Goal: Information Seeking & Learning: Learn about a topic

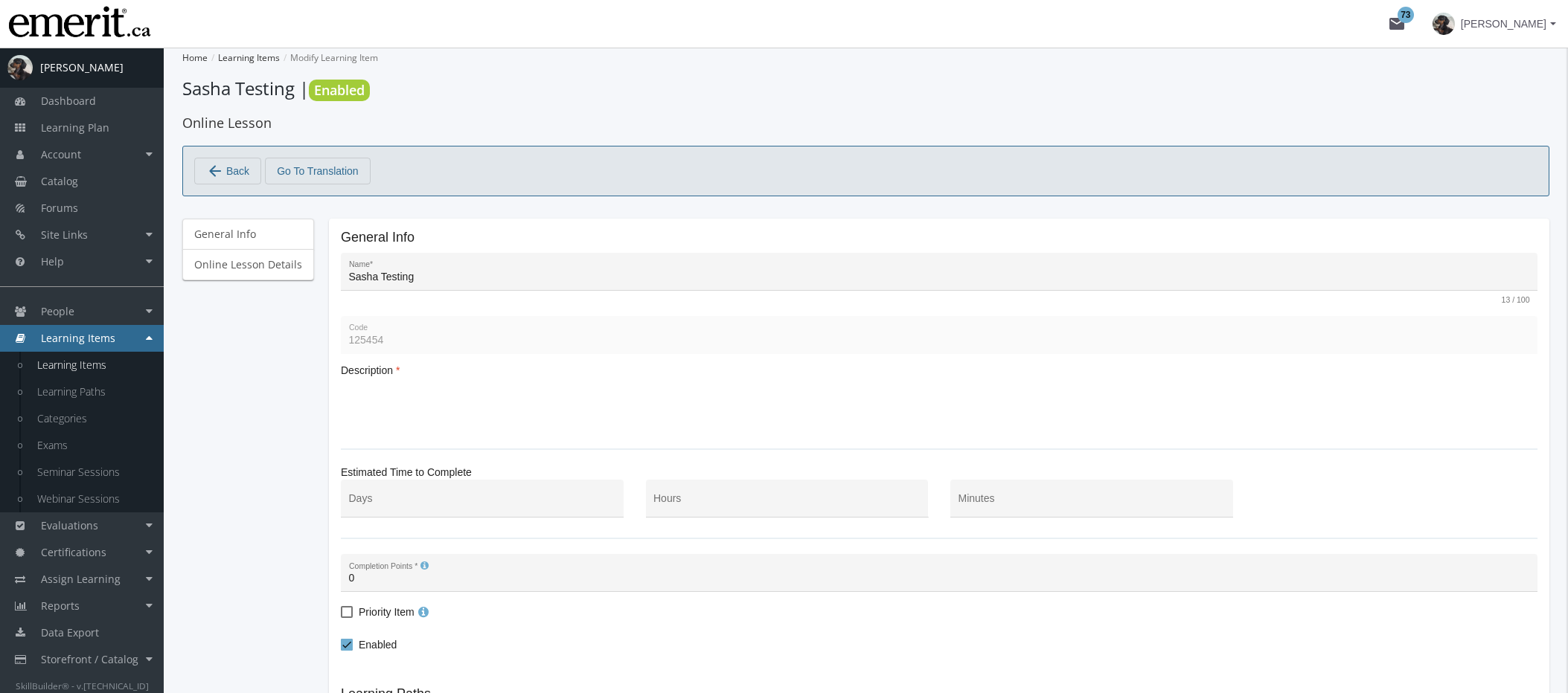
click at [309, 373] on div "General Info Online Lesson Details" at bounding box center [248, 508] width 132 height 578
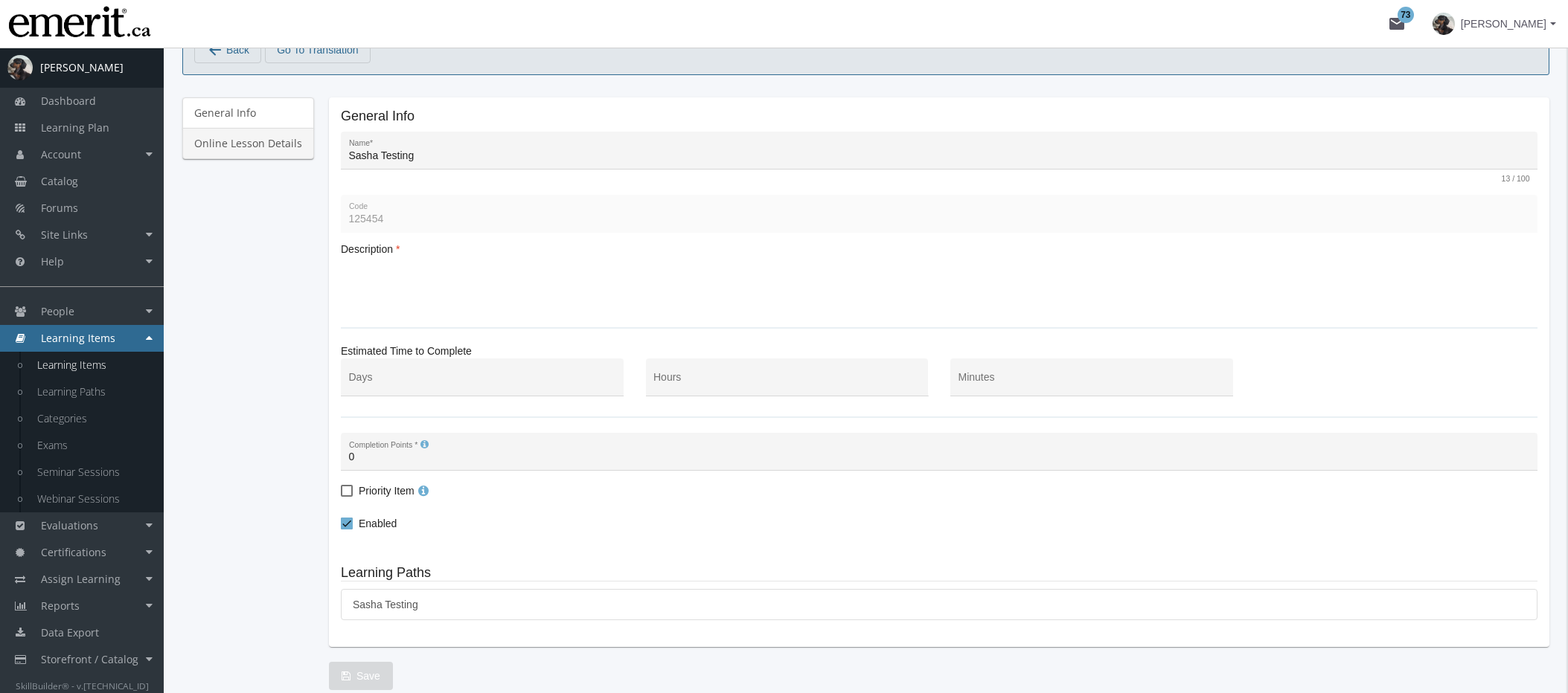
click at [255, 145] on link "Online Lesson Details" at bounding box center [248, 144] width 132 height 31
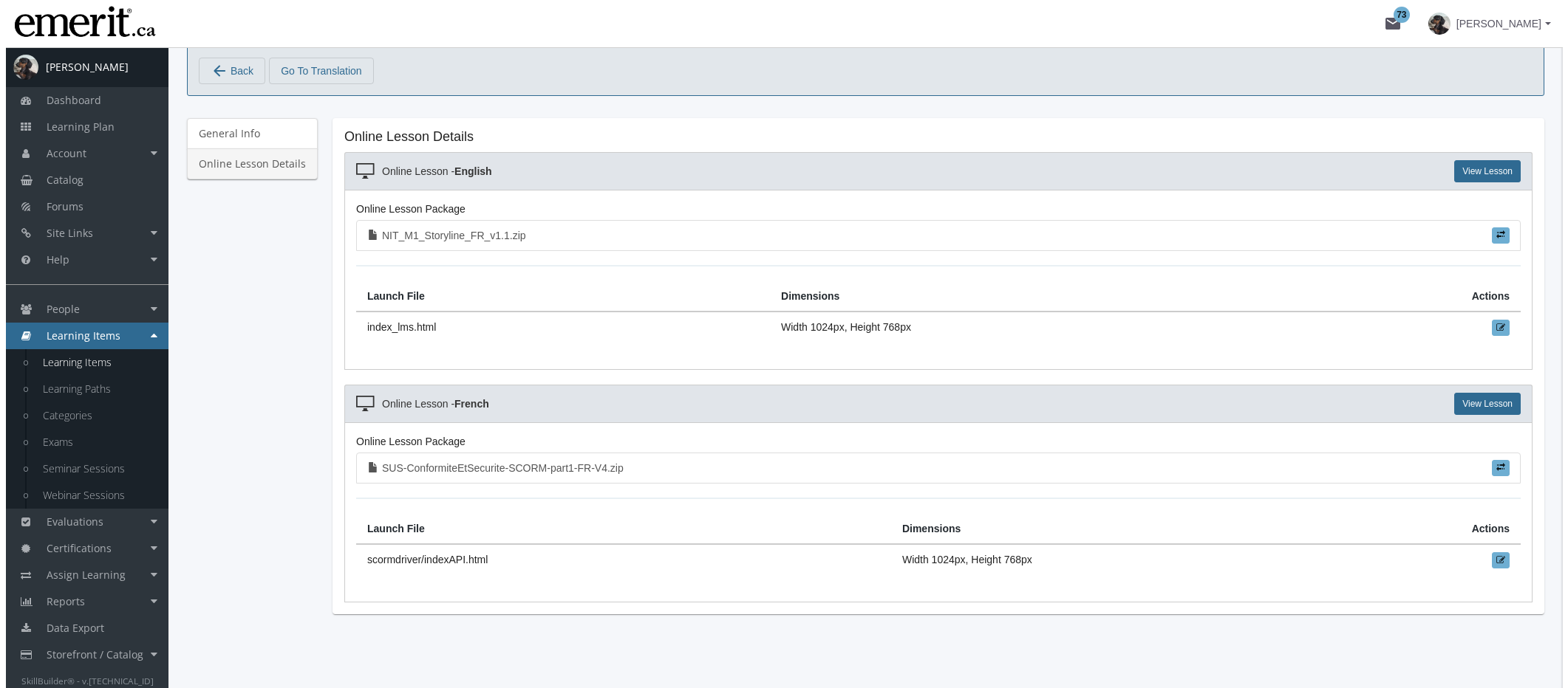
scroll to position [99, 0]
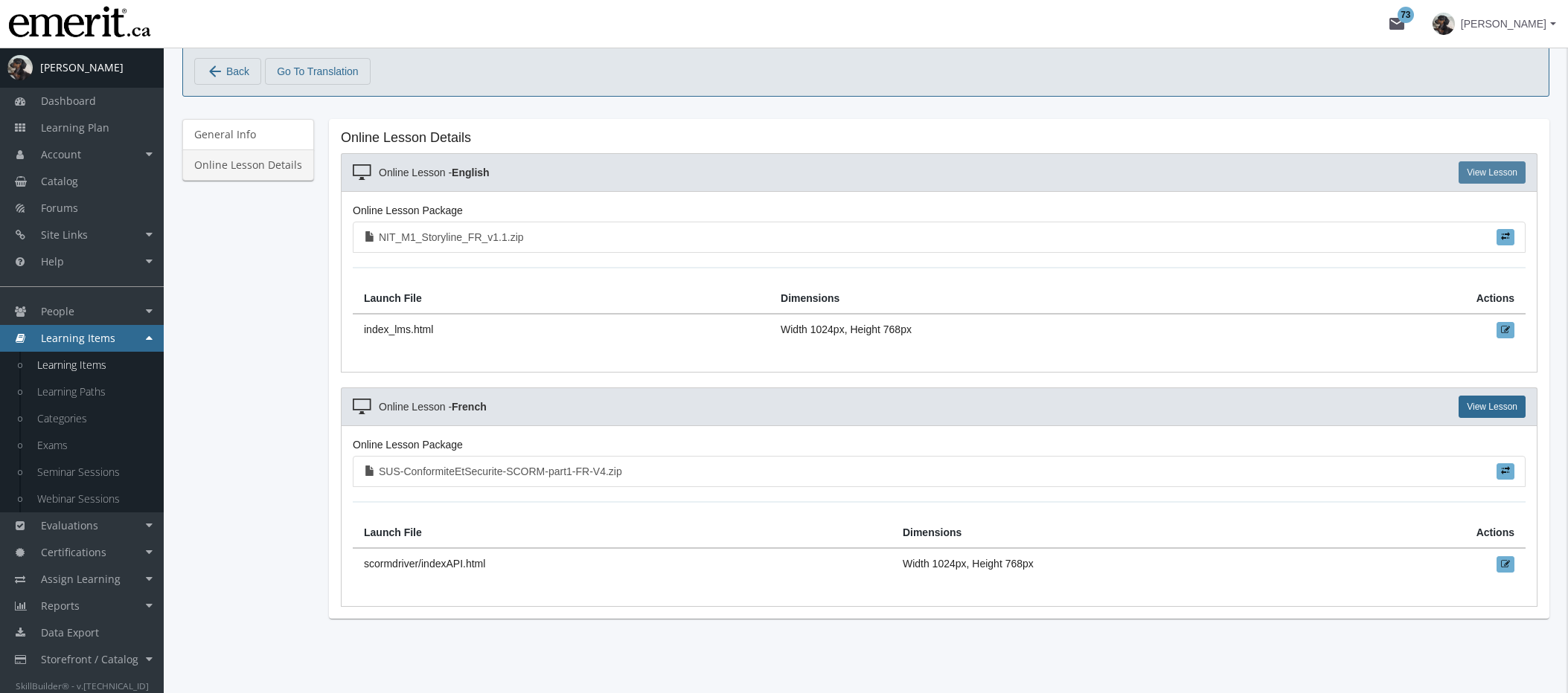
click at [1509, 174] on link "View Lesson" at bounding box center [1492, 172] width 67 height 22
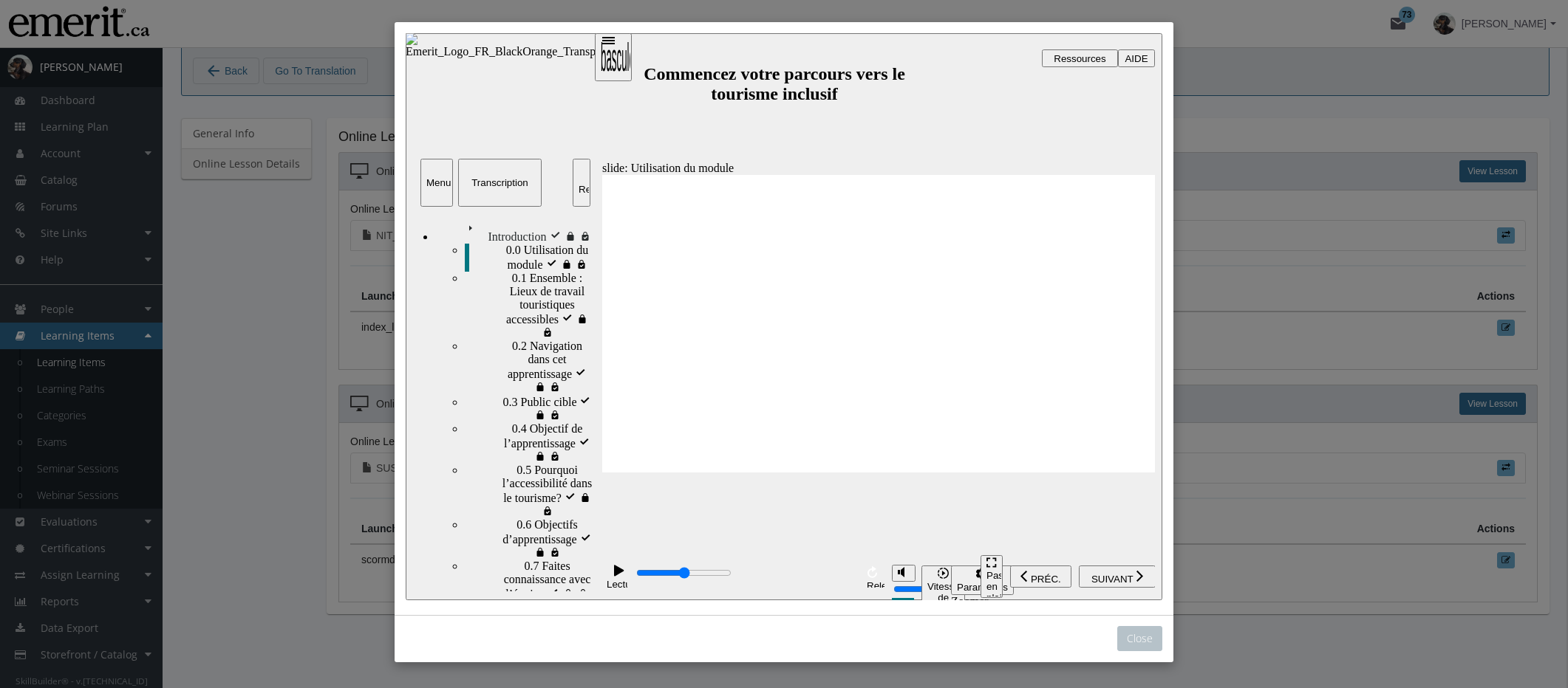
scroll to position [0, 0]
drag, startPoint x: 650, startPoint y: 578, endPoint x: 583, endPoint y: 578, distance: 67.0
click at [583, 578] on div "slide: Utilisation du module Utilisation du module Quelques remarques important…" at bounding box center [784, 317] width 757 height 567
click at [463, 226] on span "Introduction" at bounding box center [492, 225] width 58 height 14
click at [495, 238] on div "Introduction Introduction" at bounding box center [514, 231] width 158 height 25
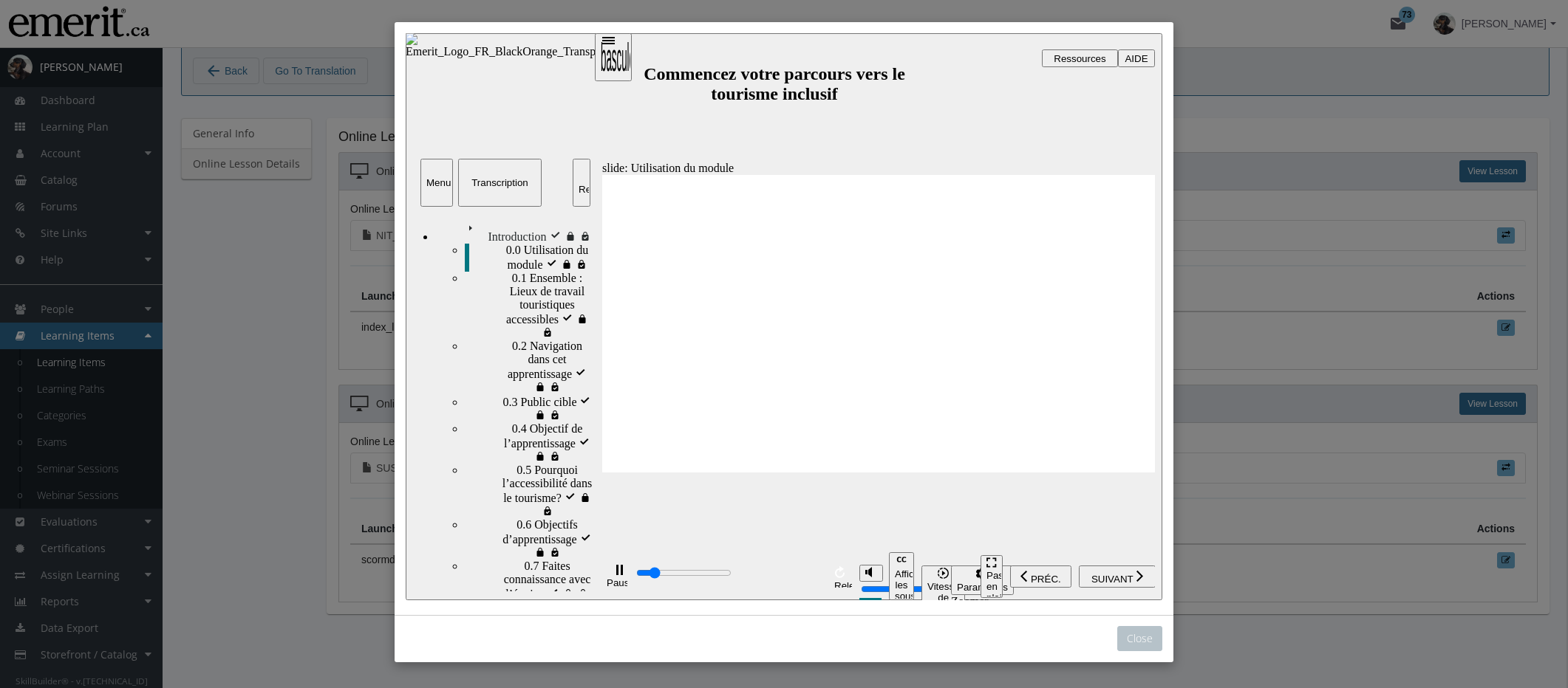
click at [498, 58] on img "sidebar" at bounding box center [552, 46] width 292 height 25
click at [498, 181] on div "Transcription" at bounding box center [500, 183] width 72 height 11
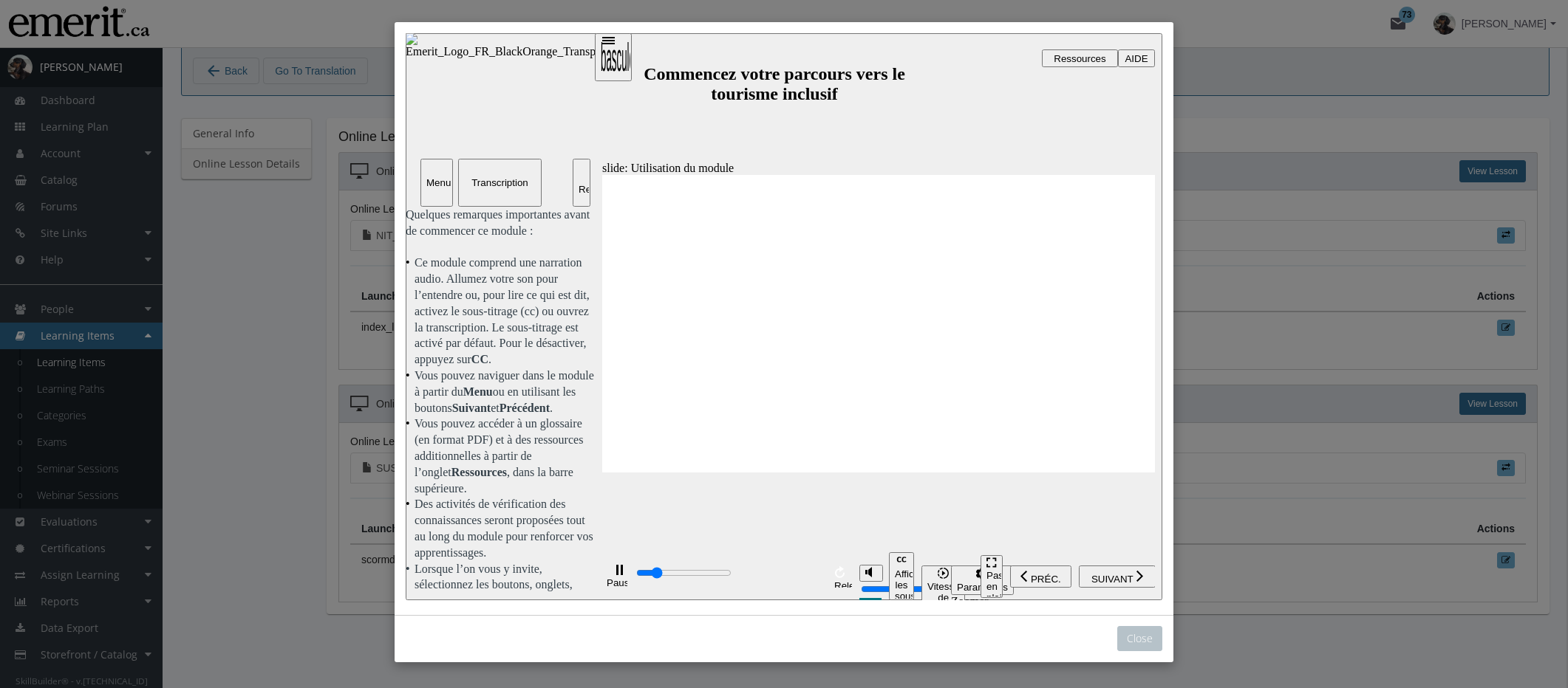
click at [427, 179] on div "Menu" at bounding box center [436, 183] width 21 height 11
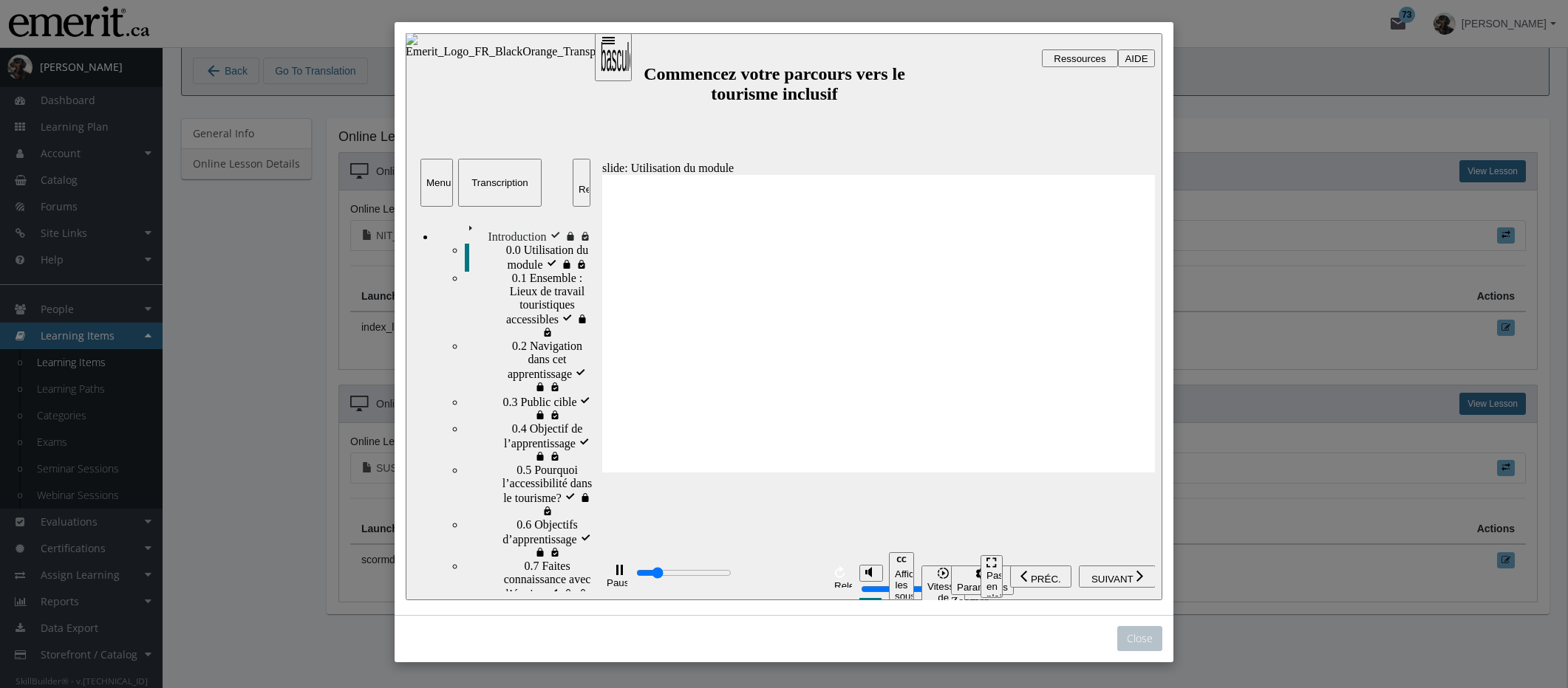
click at [472, 223] on span "Introduction" at bounding box center [492, 225] width 58 height 14
click at [487, 58] on img "sidebar" at bounding box center [552, 46] width 292 height 25
click at [619, 53] on div "Touche à bascule de la barre latérale" at bounding box center [614, 80] width 25 height 266
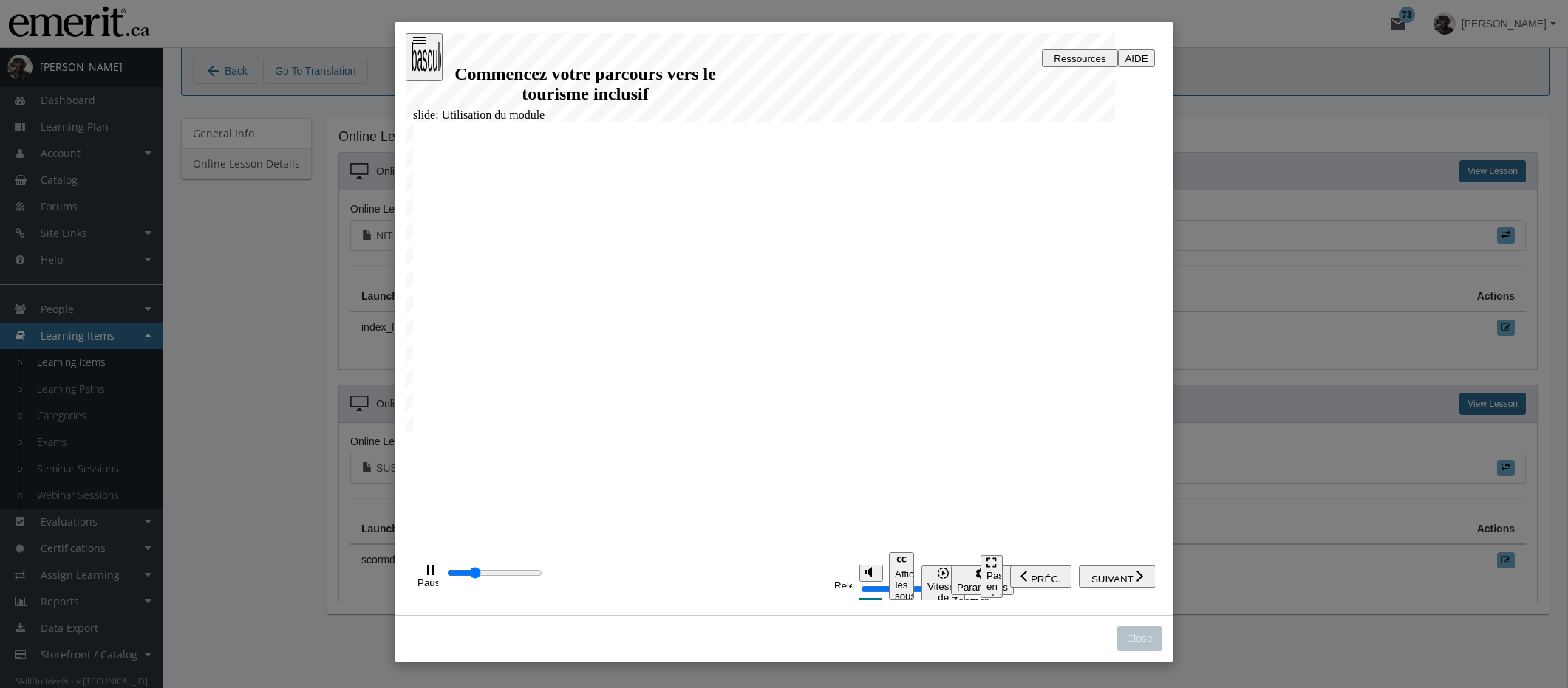
click at [433, 64] on div "Touche à bascule de la barre latérale" at bounding box center [424, 80] width 25 height 266
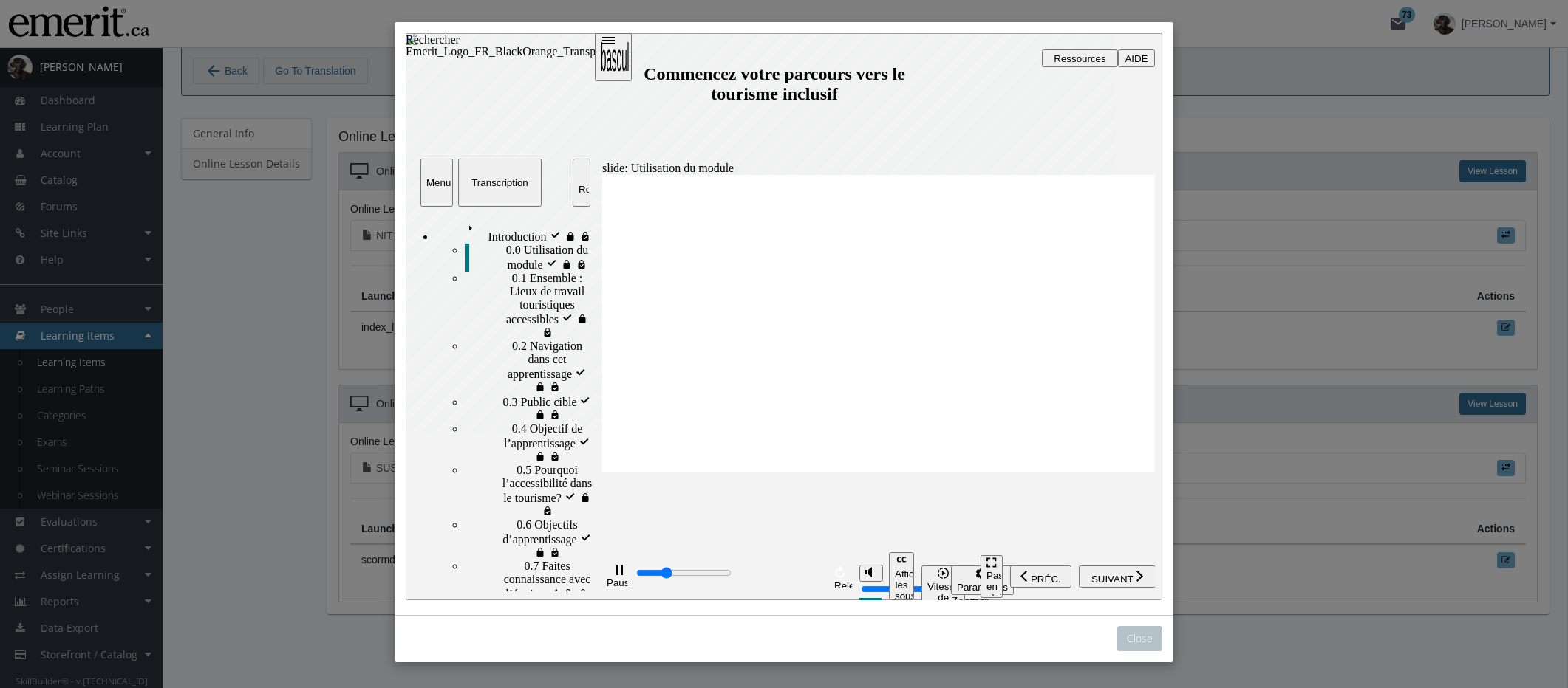
click at [544, 58] on img "sidebar" at bounding box center [552, 46] width 292 height 25
click at [643, 574] on div "playback controls" at bounding box center [728, 574] width 188 height 16
drag, startPoint x: 640, startPoint y: 574, endPoint x: 575, endPoint y: 578, distance: 65.1
click at [576, 578] on div "slide: Utilisation du module Utilisation du module Quelques remarques important…" at bounding box center [784, 317] width 757 height 567
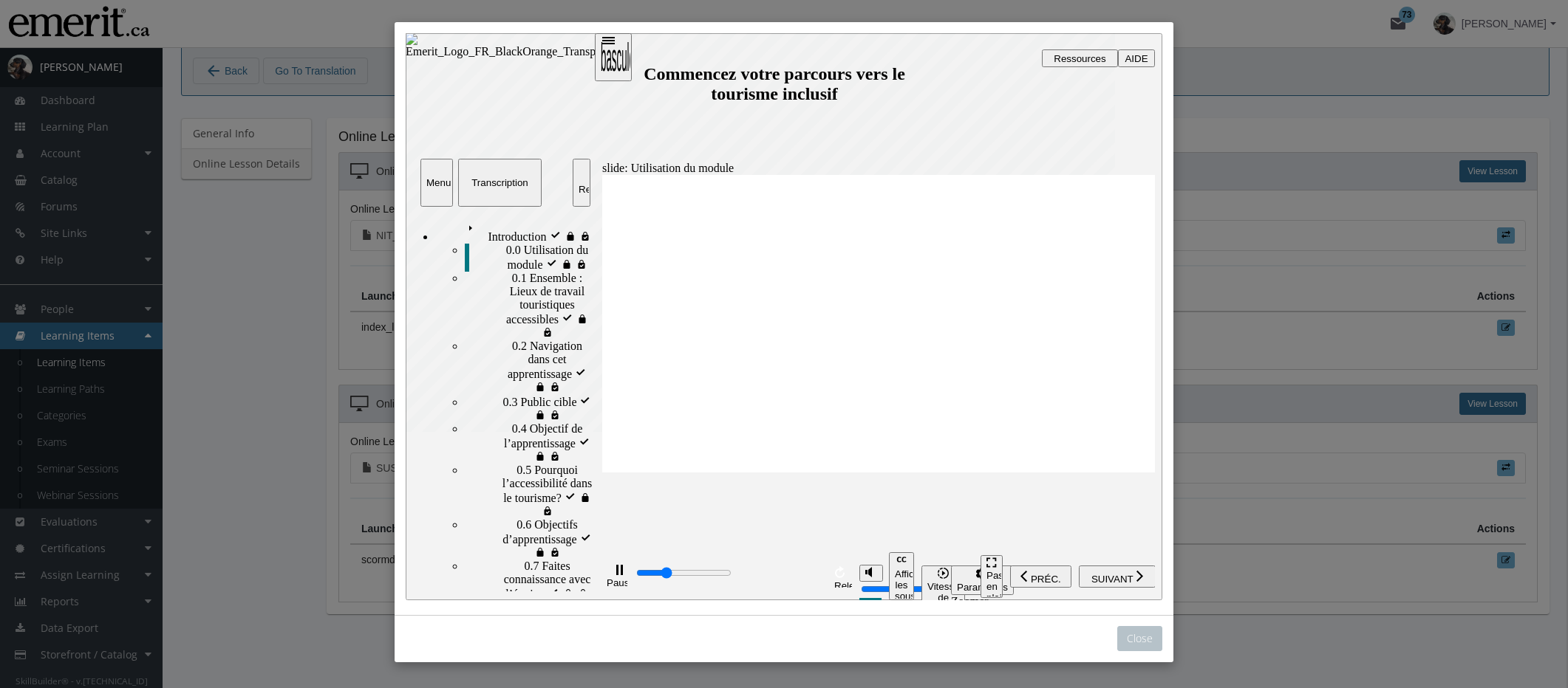
click at [512, 654] on span "1.1 Adopter les principes d’IDÉAL dans le secteur du tourisme" at bounding box center [553, 687] width 82 height 66
click at [463, 232] on span "Introduction" at bounding box center [492, 225] width 58 height 14
click at [506, 262] on span "0.0 Utilisation du module" at bounding box center [550, 257] width 87 height 26
click at [512, 298] on span "0.1 Ensemble : Lieux de travail touristiques accessibles" at bounding box center [552, 298] width 81 height 53
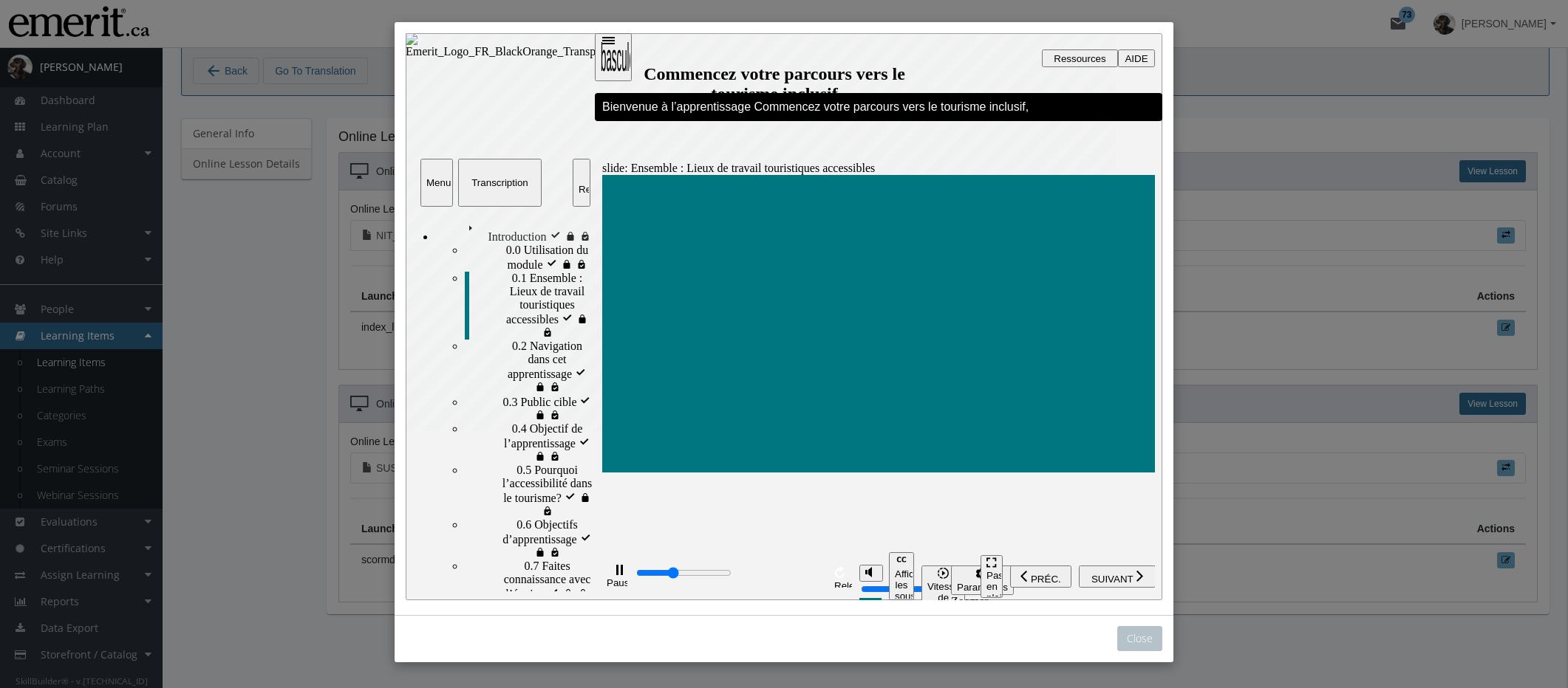
click at [497, 269] on div "0.0 Utilisation du module visité 0.0 Utilisation du module" at bounding box center [529, 258] width 128 height 28
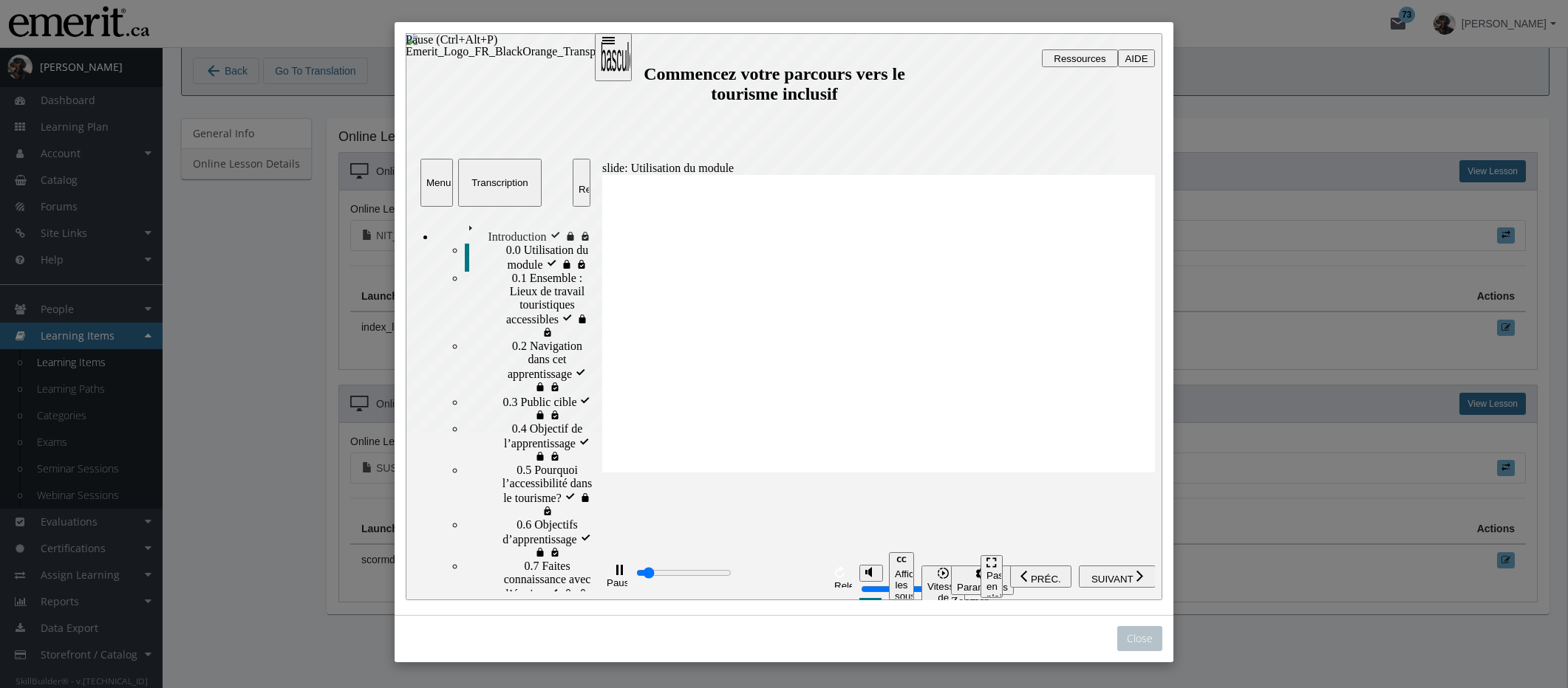
click at [621, 575] on rect "Pause (Ctrl+Alt+P)" at bounding box center [622, 570] width 2 height 10
click at [520, 288] on span "0.1 Ensemble : Lieux de travail touristiques accessibles visité" at bounding box center [552, 298] width 81 height 53
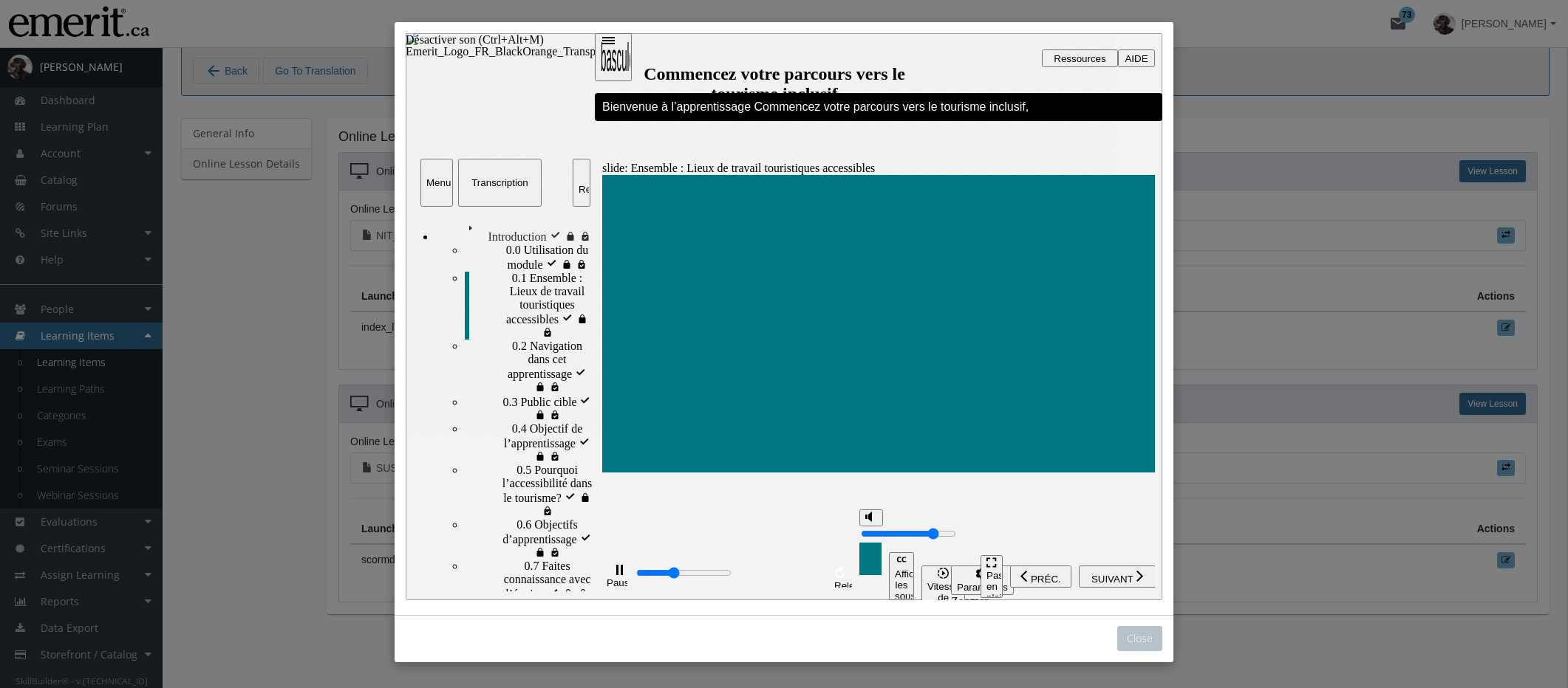
type input "3500"
type input "1"
type input "3700"
type input "2"
type input "3700"
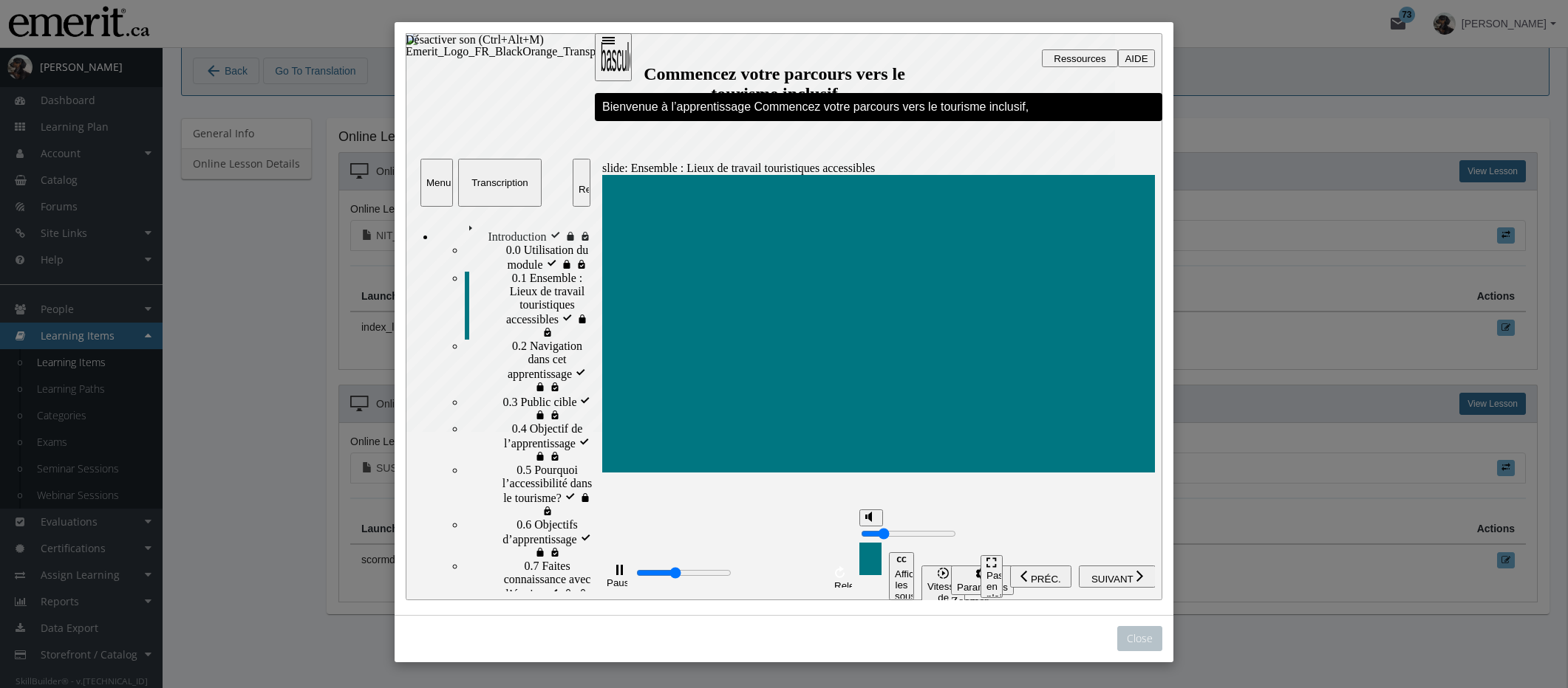
type input "3"
type input "3800"
type input "4"
type input "4100"
type input "5"
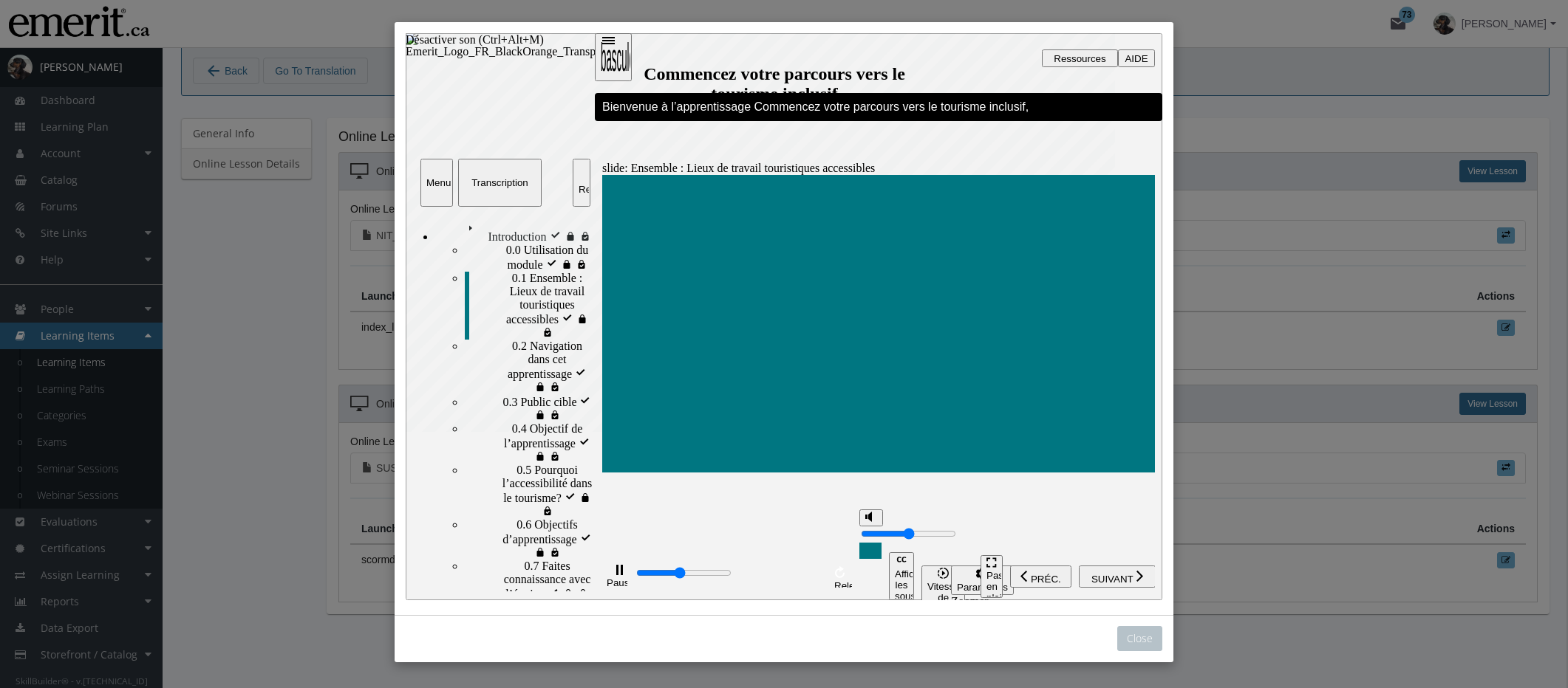
type input "4200"
drag, startPoint x: 865, startPoint y: 549, endPoint x: 867, endPoint y: 532, distance: 17.1
type input "5"
click at [867, 532] on input "volume" at bounding box center [909, 533] width 96 height 12
click at [1116, 576] on span "SUIVANT" at bounding box center [1113, 580] width 42 height 11
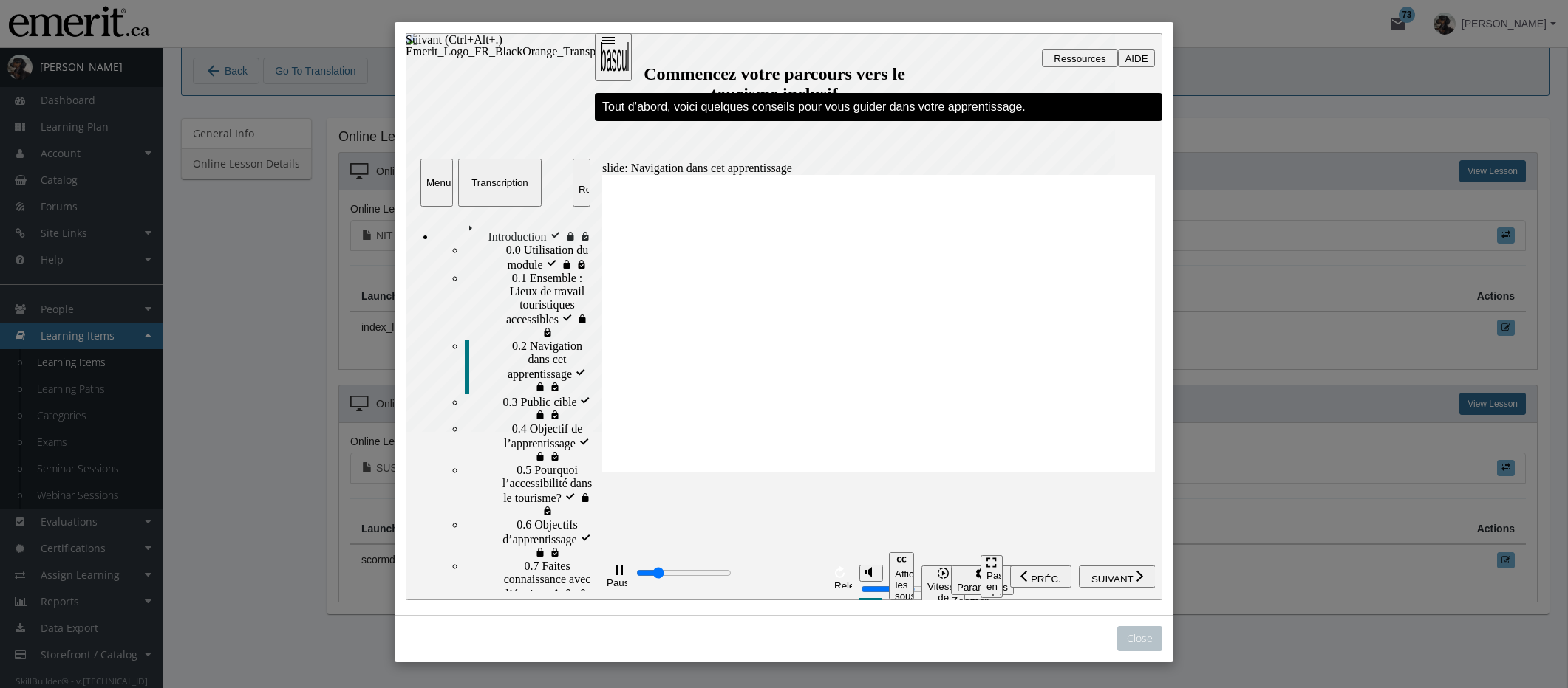
click at [1115, 580] on span "SUIVANT" at bounding box center [1113, 580] width 42 height 11
click at [1112, 578] on span "SUIVANT" at bounding box center [1113, 580] width 42 height 11
click at [512, 296] on span "0.1 Ensemble : Lieux de travail touristiques accessibles visité" at bounding box center [552, 298] width 81 height 53
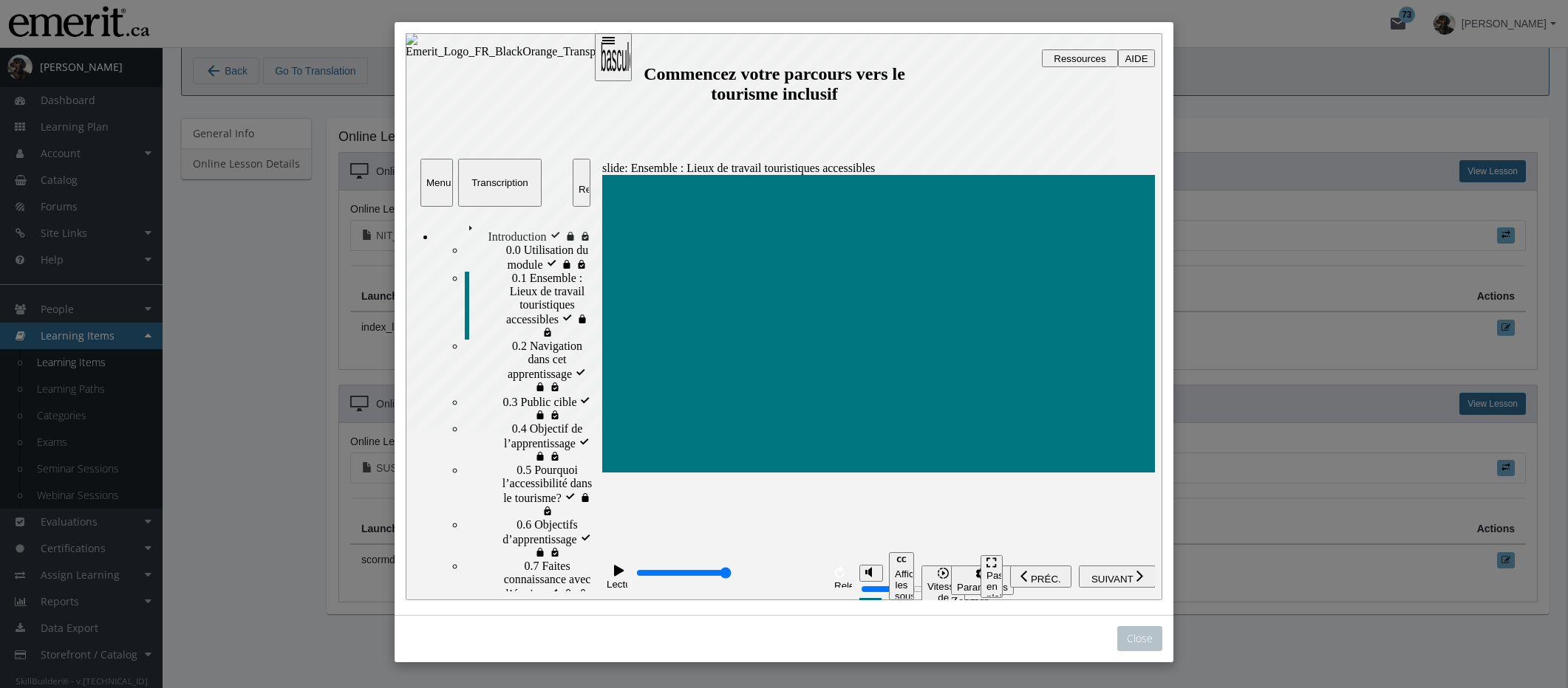
click at [516, 464] on span "0.5 Pourquoi l’accessibilité dans le tourisme?" at bounding box center [555, 491] width 76 height 53
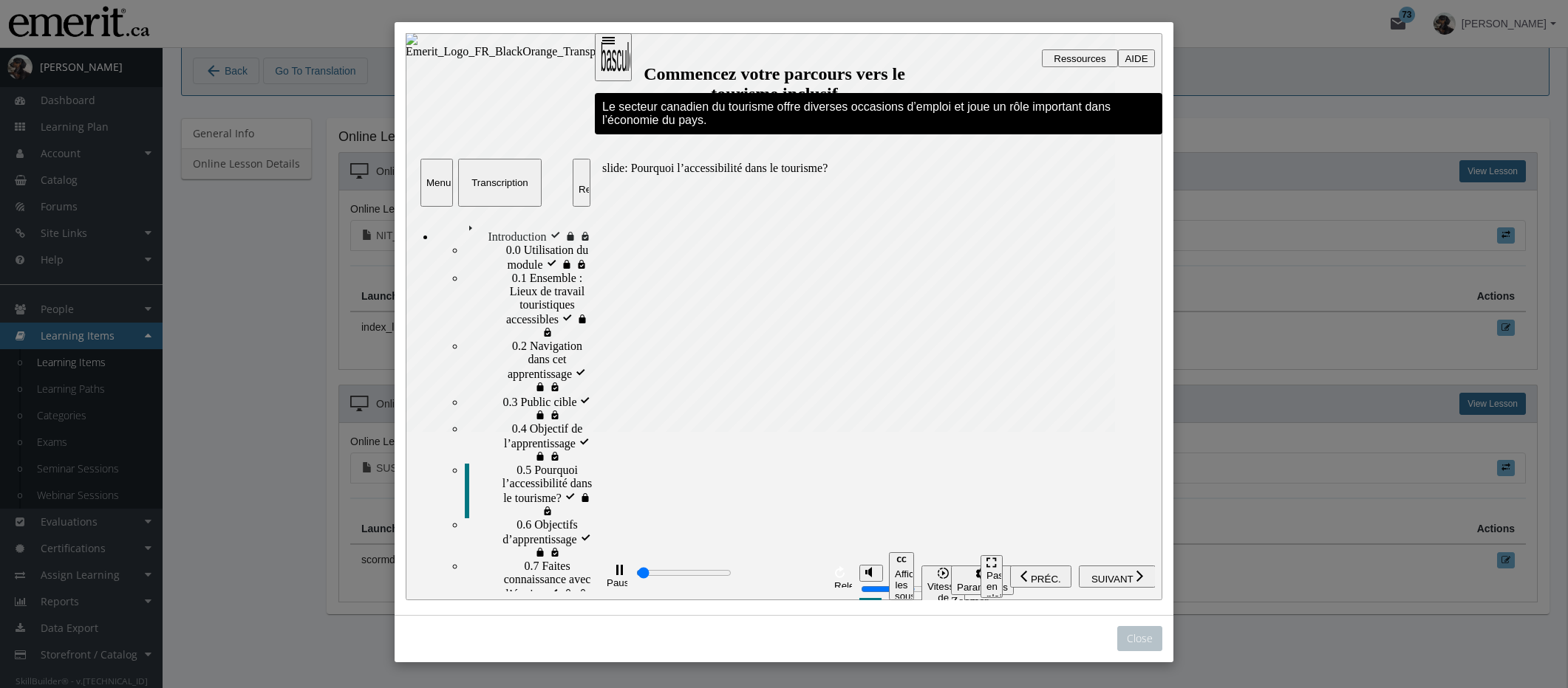
click at [753, 580] on div "playback controls" at bounding box center [728, 574] width 188 height 16
click at [1121, 574] on span "SUIVANT" at bounding box center [1113, 580] width 42 height 11
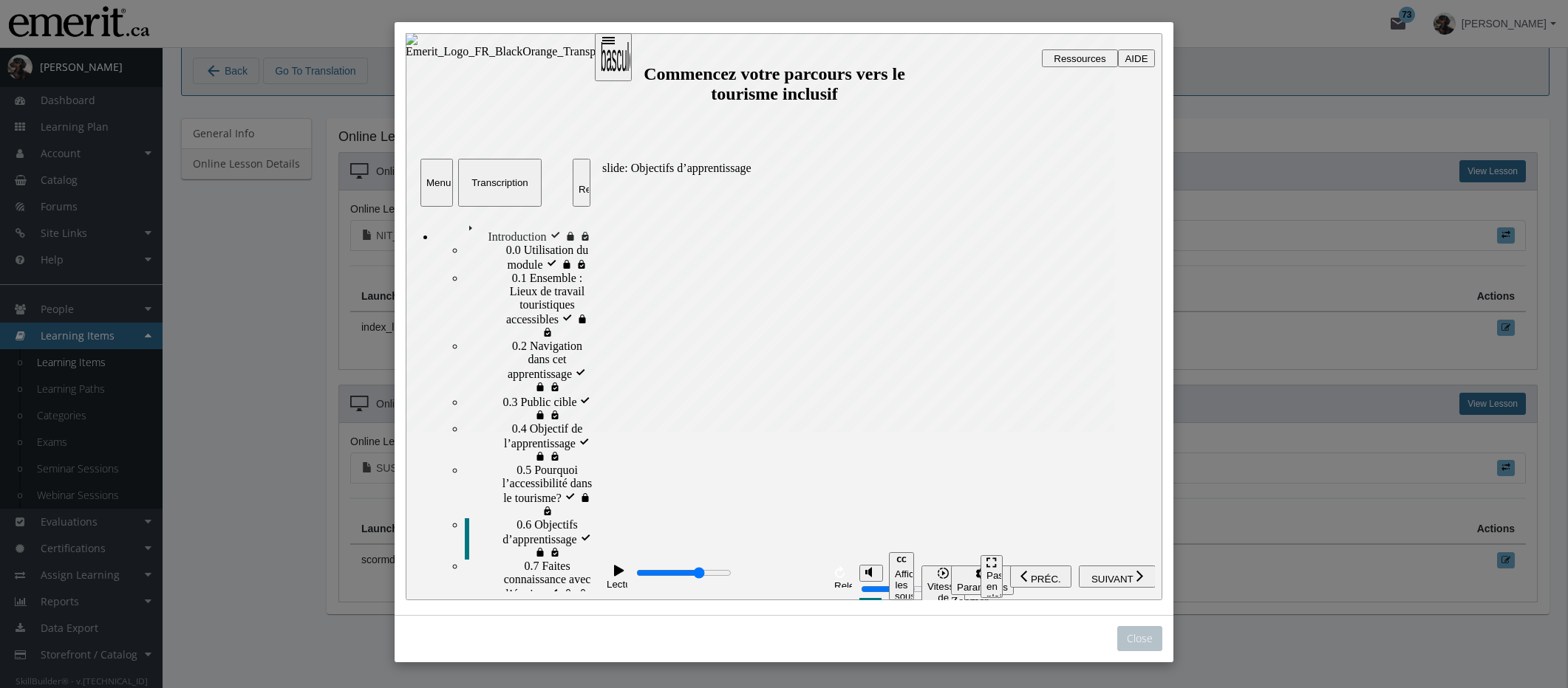
click at [1079, 54] on span "Ressources" at bounding box center [1079, 58] width 52 height 11
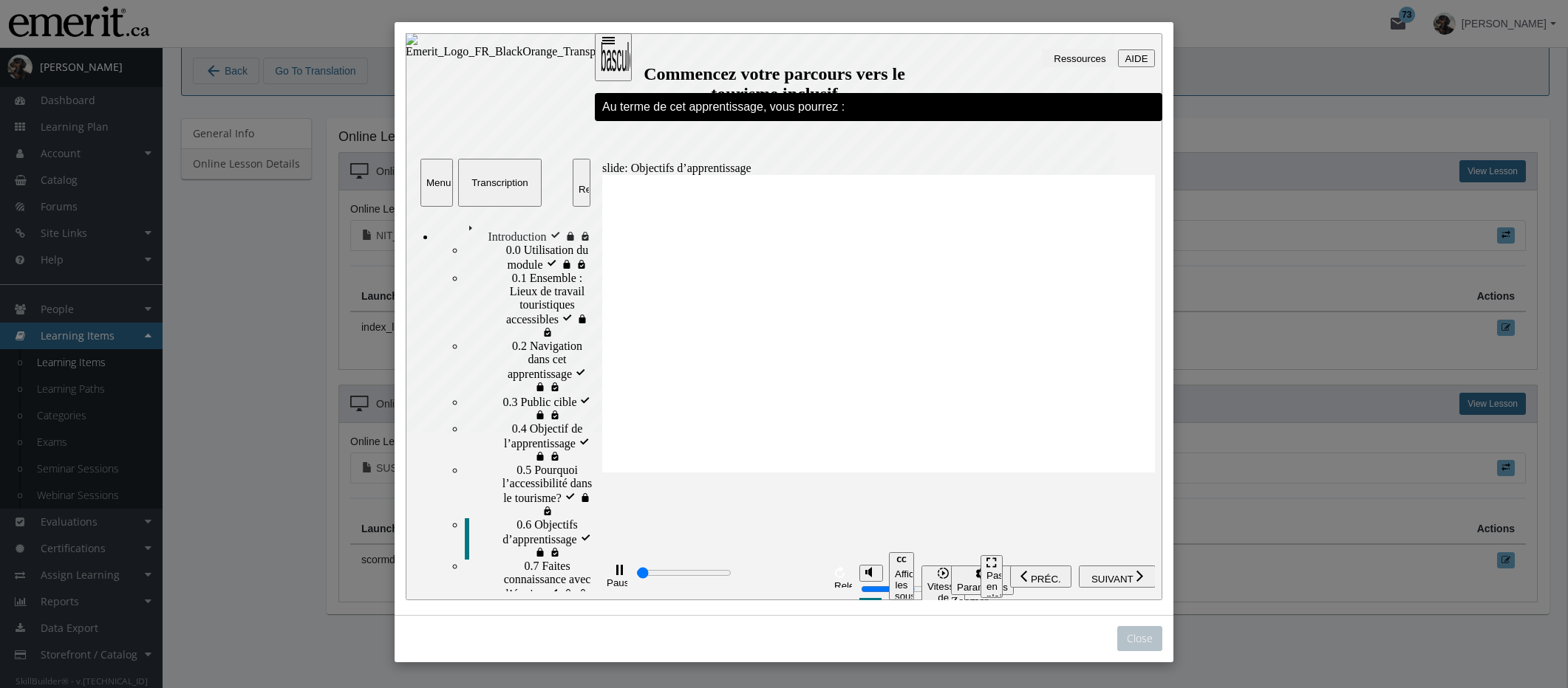
click at [1081, 61] on span "Ressources" at bounding box center [1079, 58] width 52 height 11
click at [1134, 58] on span "AIDE" at bounding box center [1135, 58] width 23 height 11
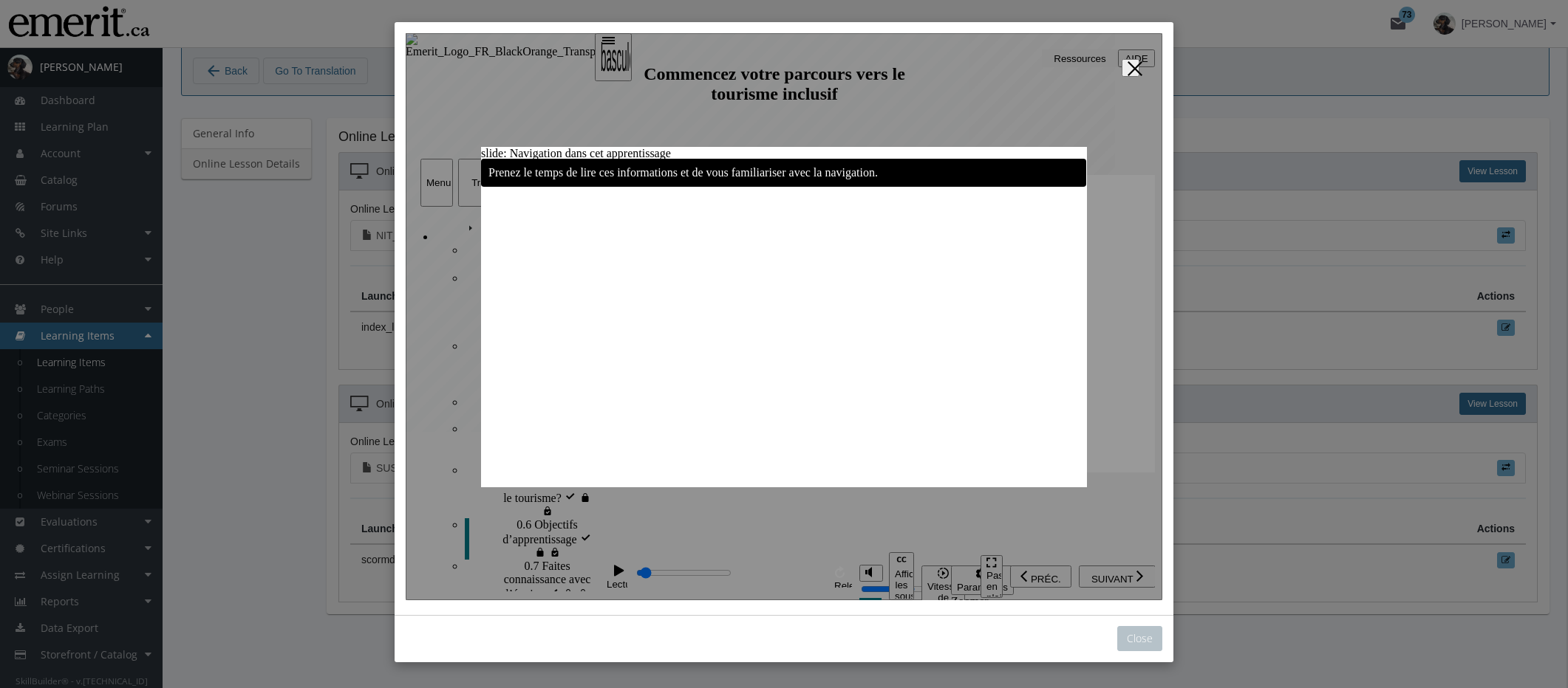
click at [1124, 71] on button "Fermer" at bounding box center [1130, 67] width 17 height 17
type input "2500"
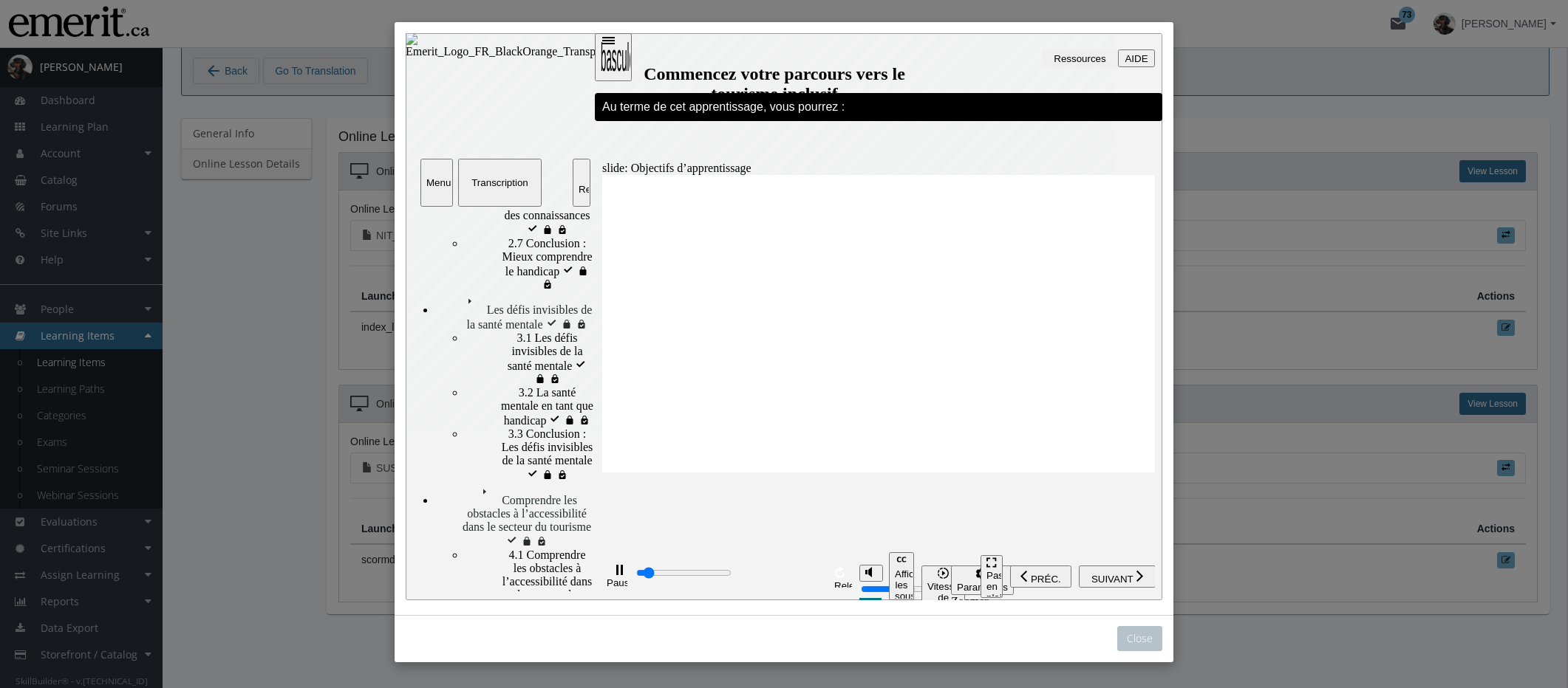
scroll to position [1034, 0]
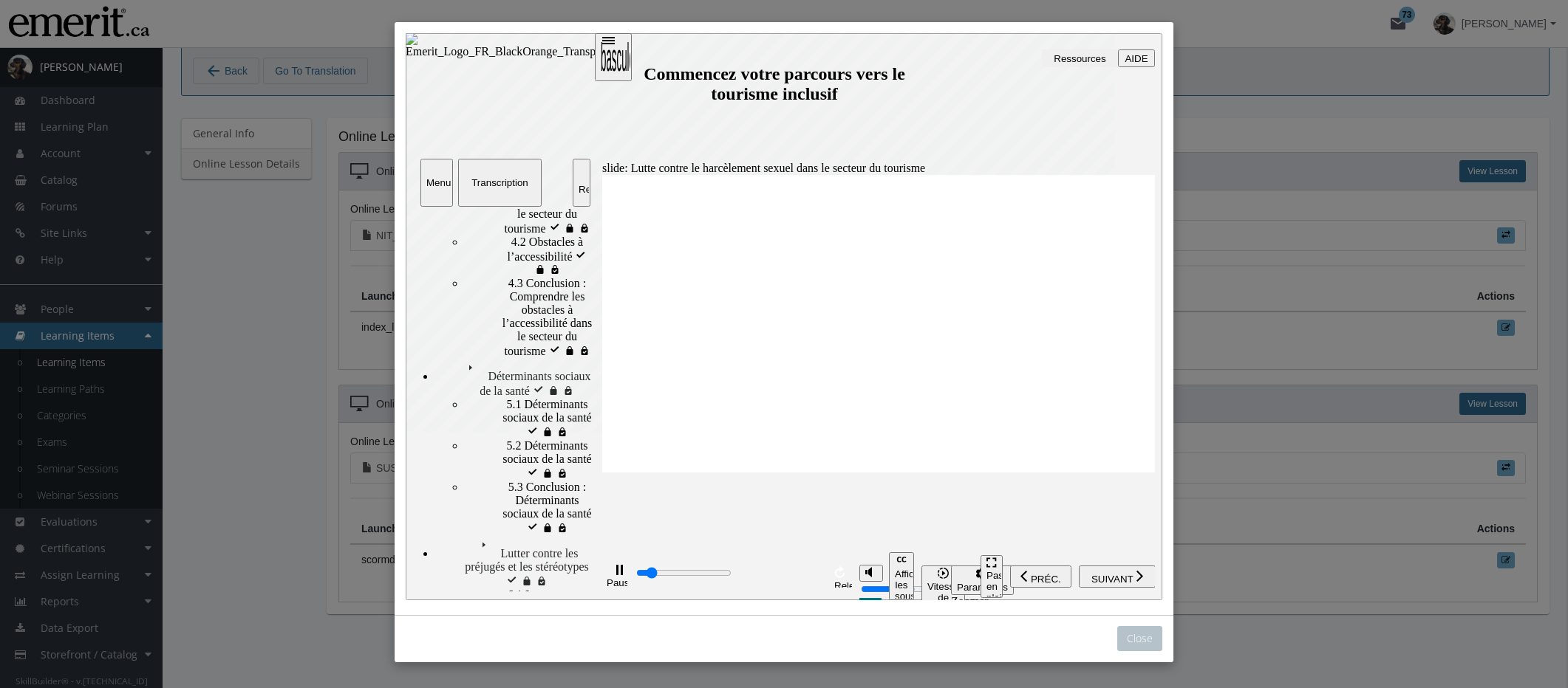
scroll to position [1330, 0]
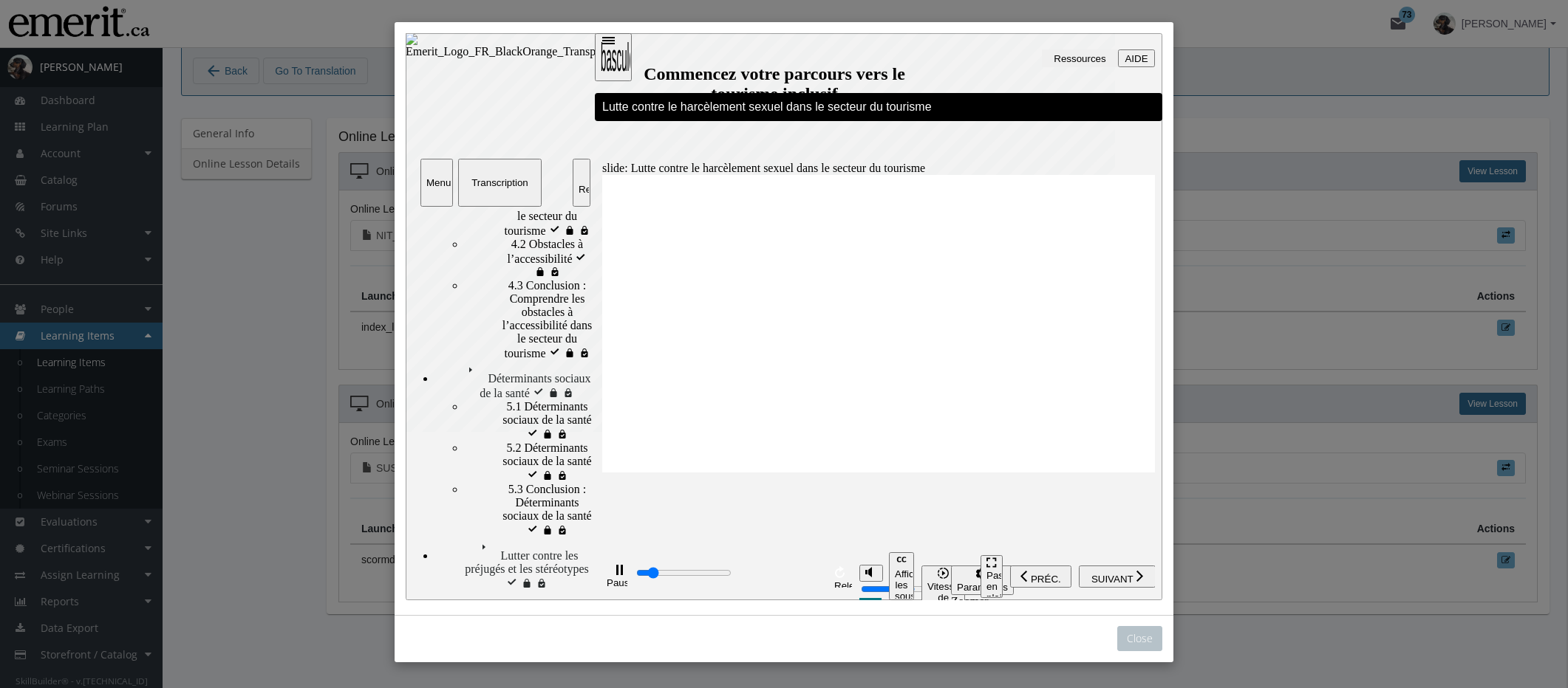
click at [753, 582] on div "playback controls" at bounding box center [728, 574] width 188 height 16
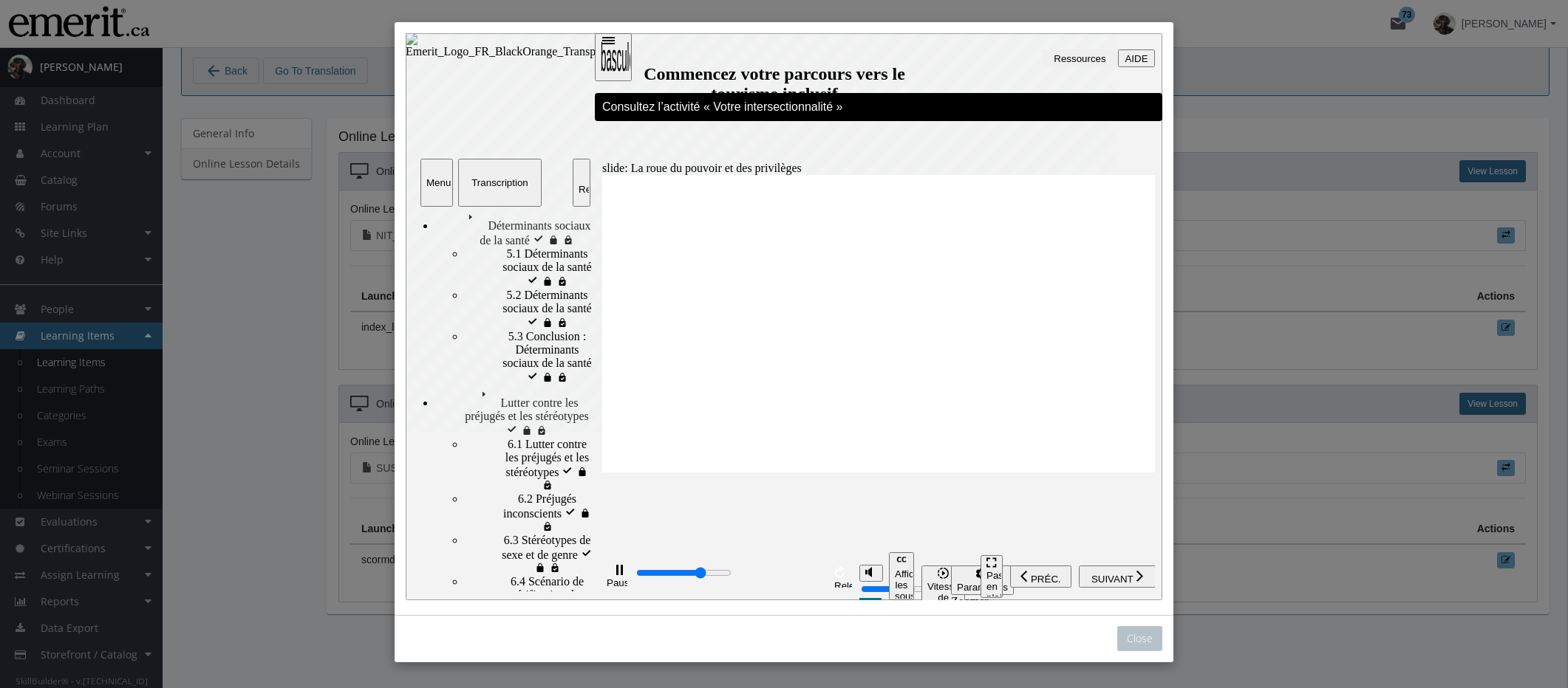
click at [732, 576] on input "progression des diaposotives" at bounding box center [684, 572] width 96 height 12
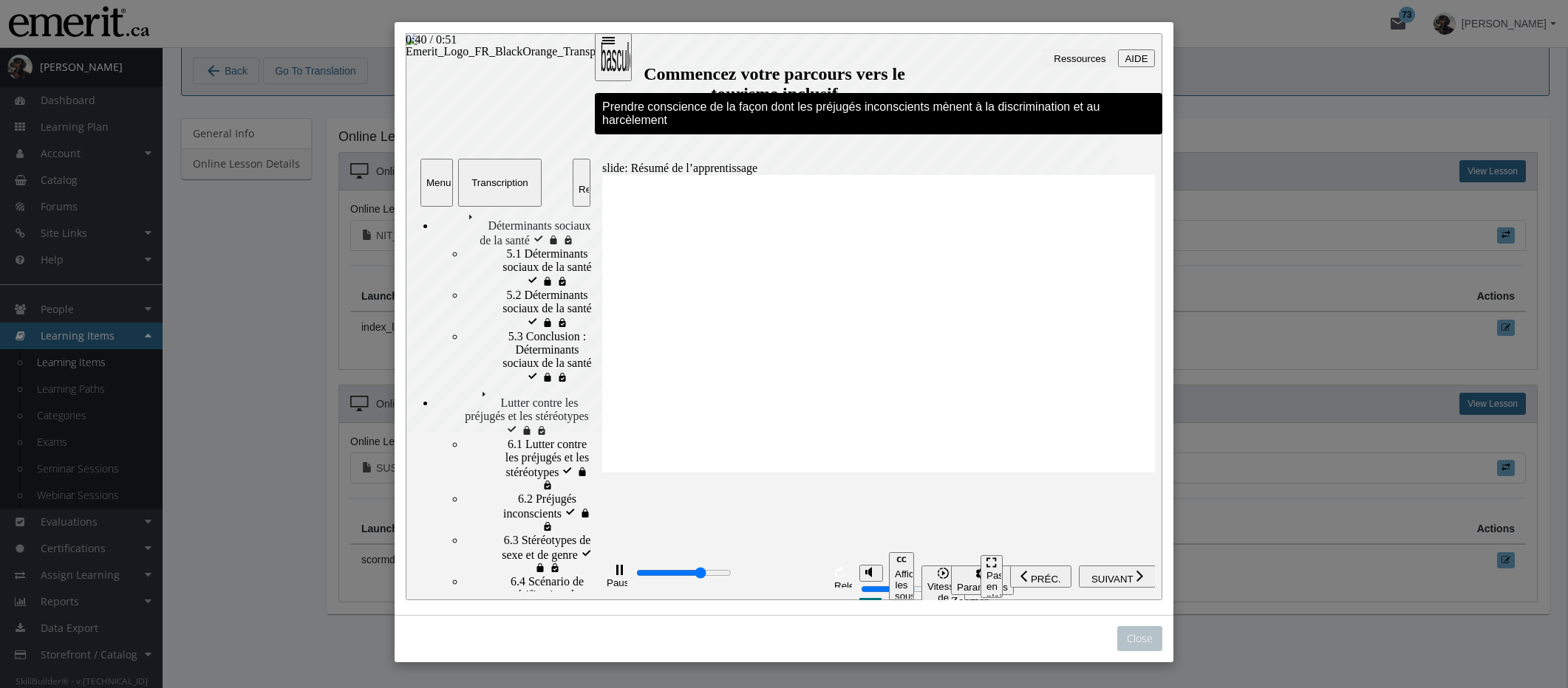
click at [785, 578] on div "playback controls" at bounding box center [728, 574] width 188 height 16
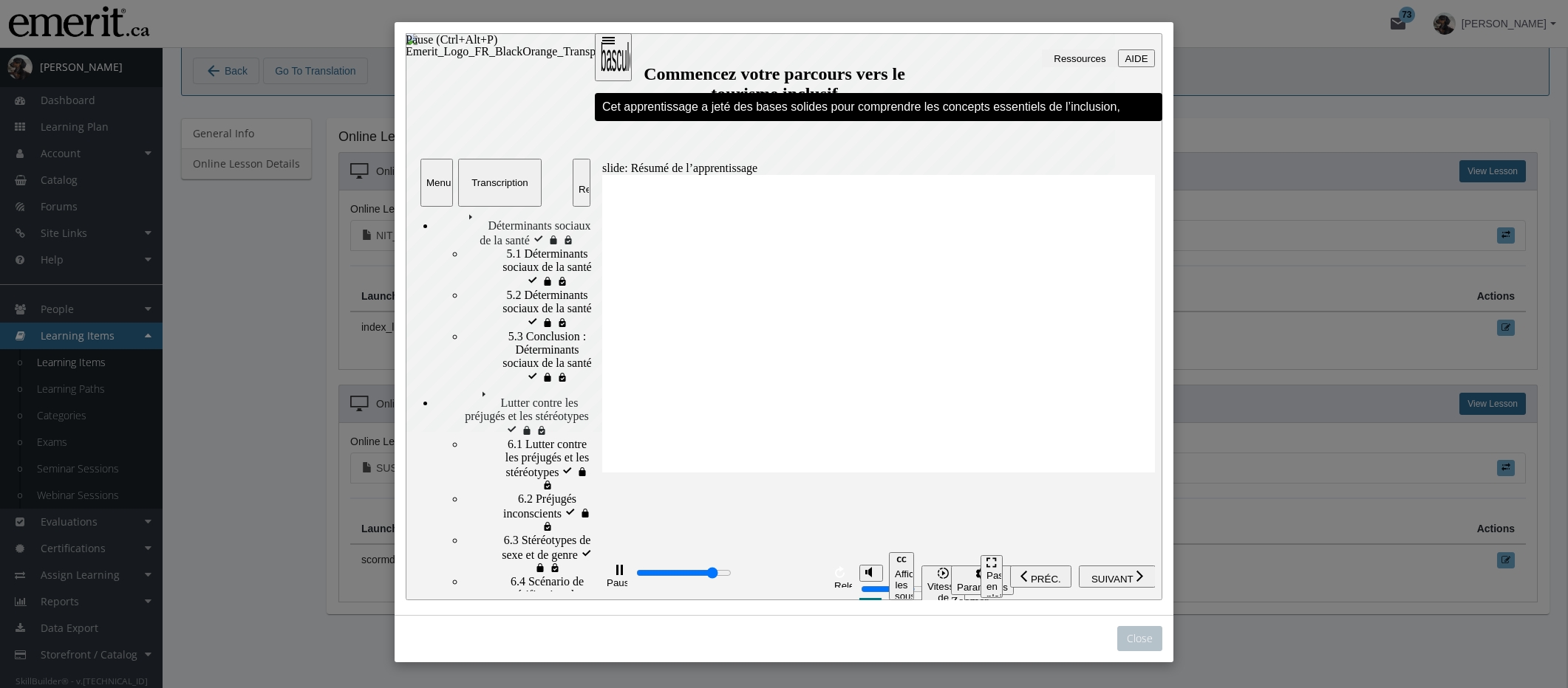
click at [616, 575] on icon "Pause (Ctrl+Alt+P)" at bounding box center [619, 570] width 6 height 10
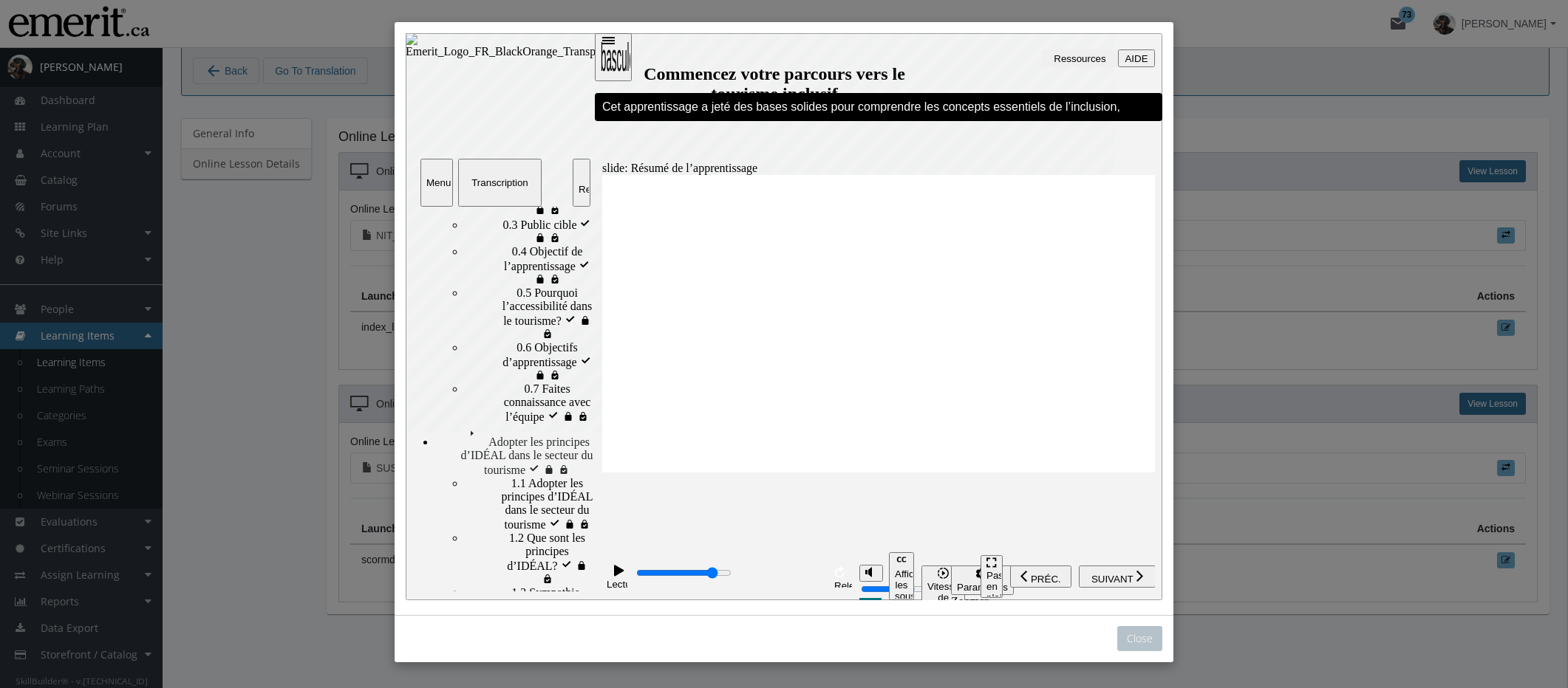
scroll to position [0, 0]
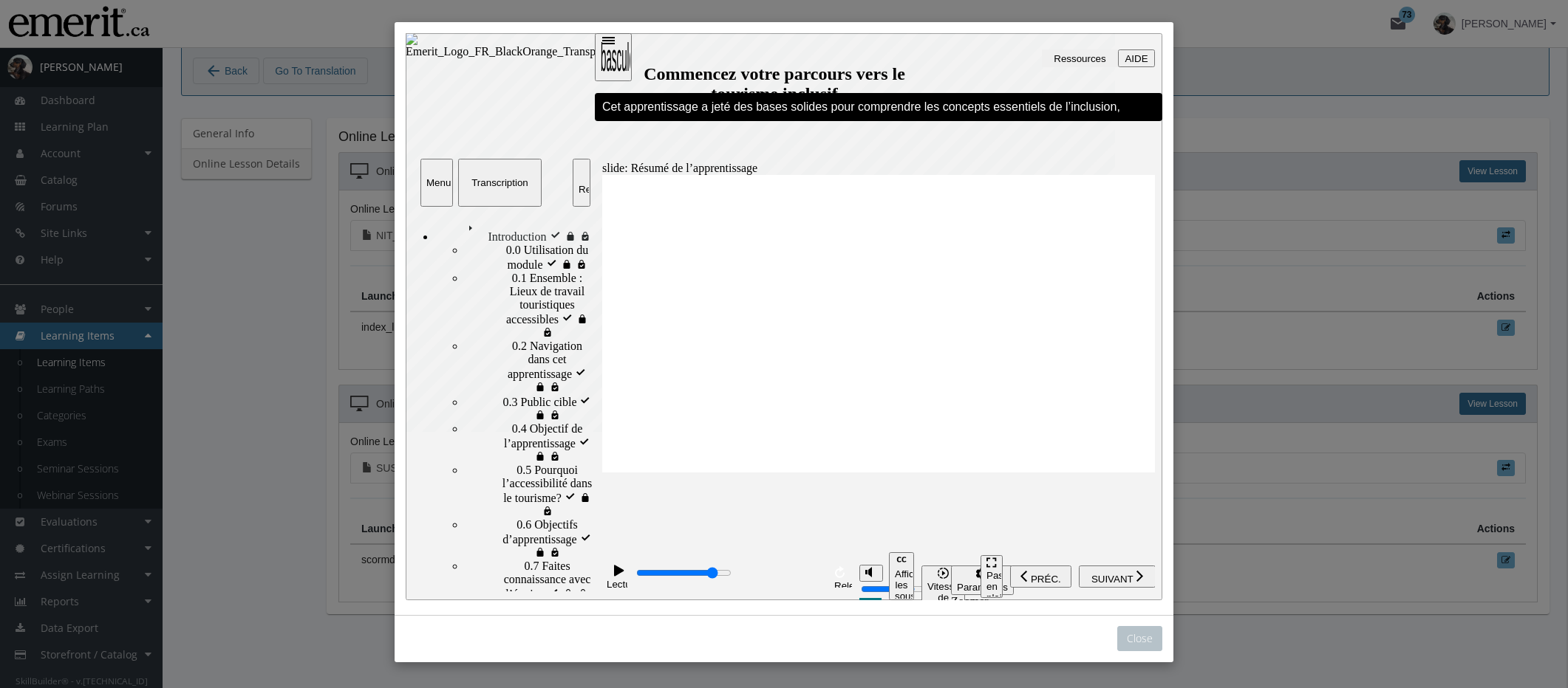
click at [512, 289] on span "0.1 Ensemble : Lieux de travail touristiques accessibles visité" at bounding box center [552, 298] width 81 height 53
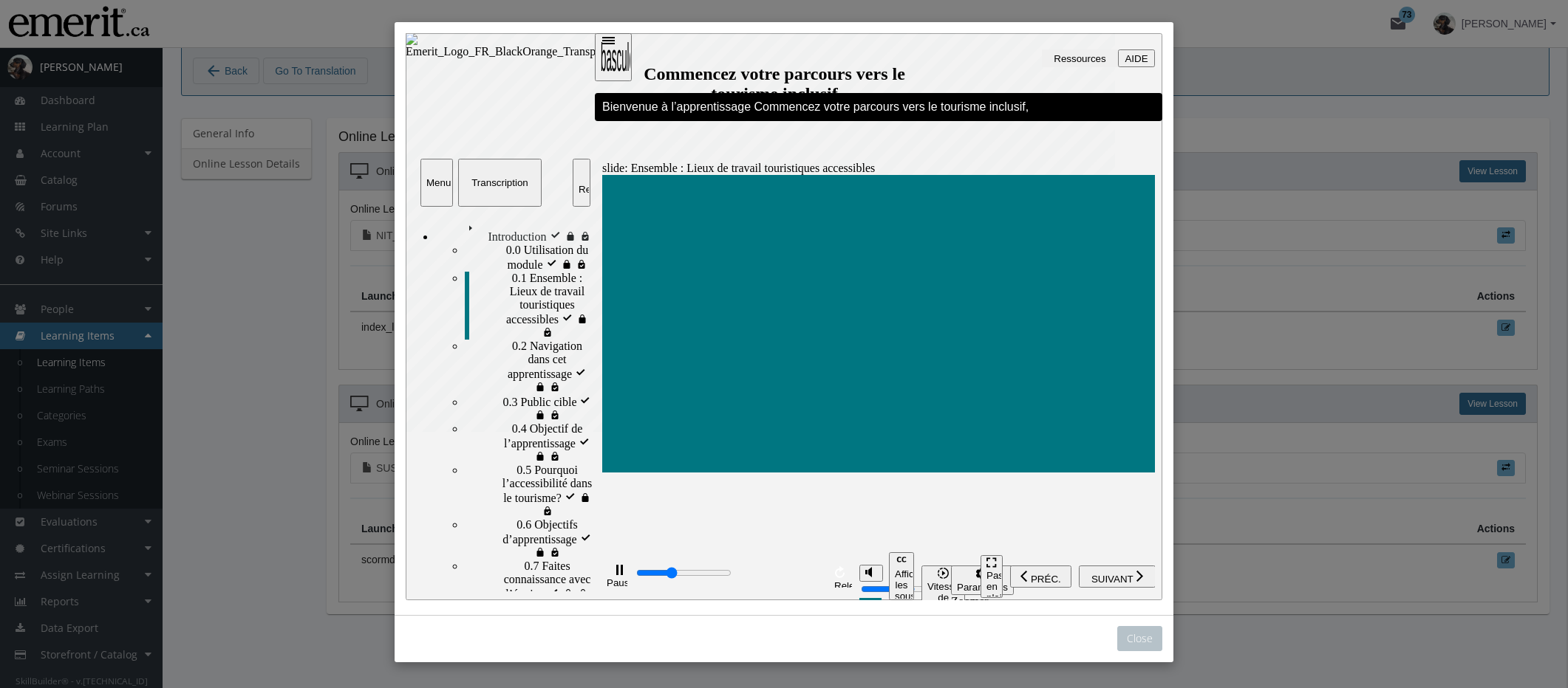
click at [486, 252] on div "0.0 Utilisation du module visité 0.0 Utilisation du module" at bounding box center [529, 258] width 128 height 28
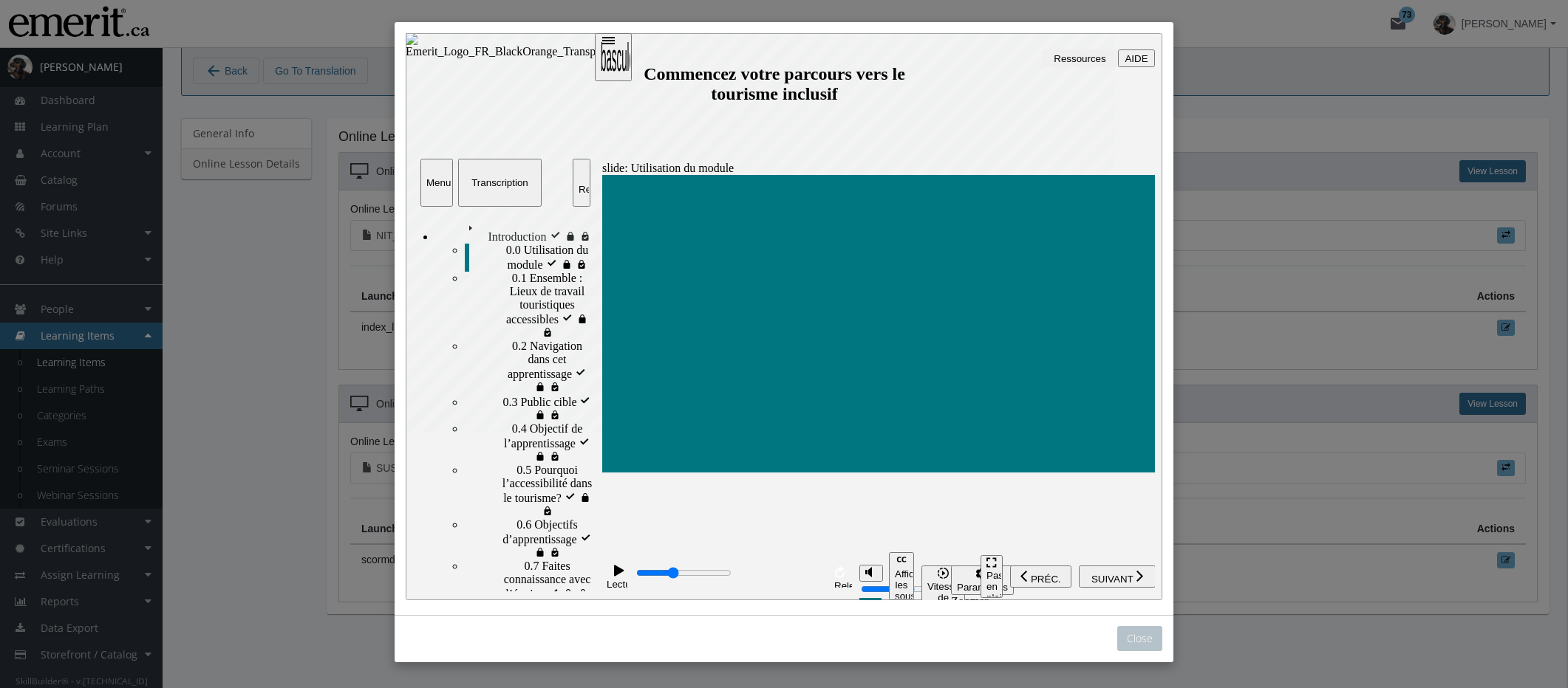
click at [514, 394] on div "0.3 Public cible visité 0.3 Public cible" at bounding box center [529, 408] width 128 height 28
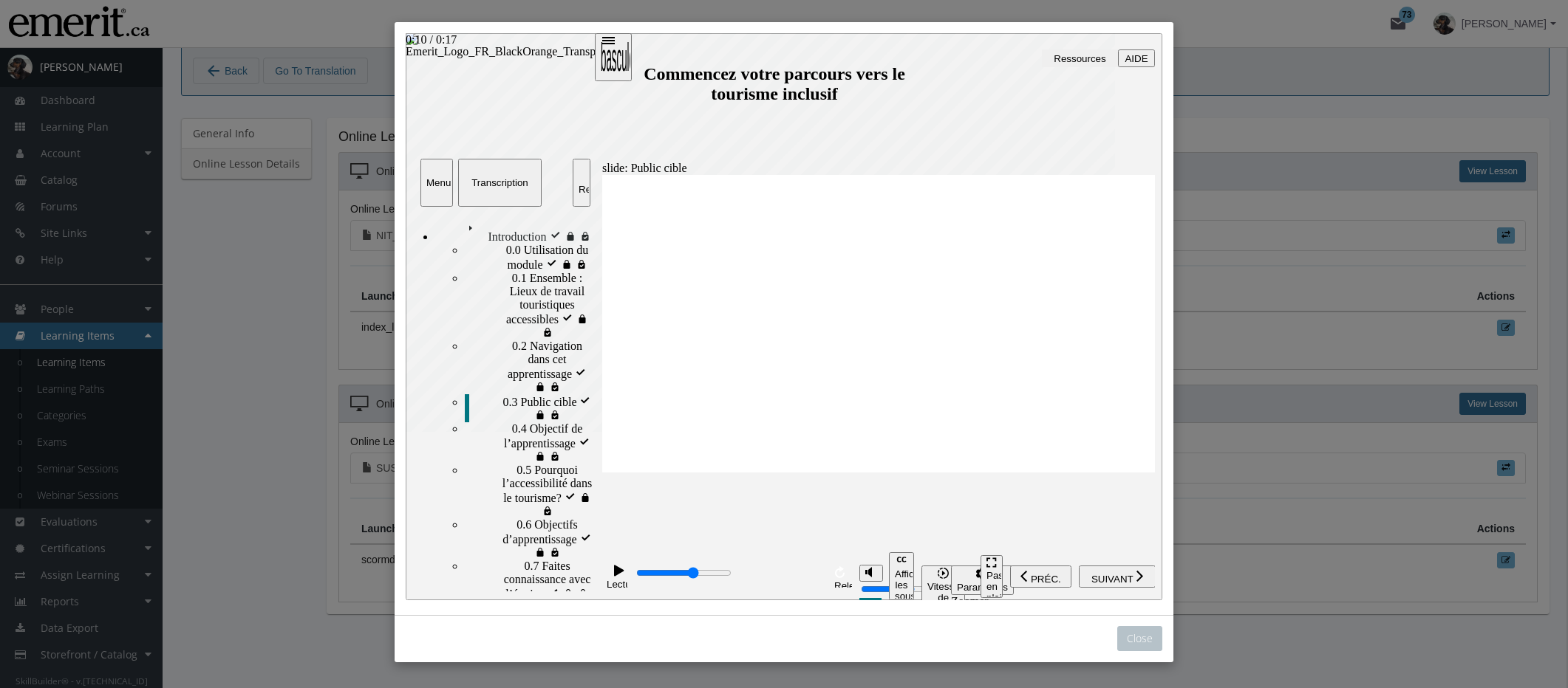
click at [748, 580] on div "playback controls" at bounding box center [728, 574] width 188 height 16
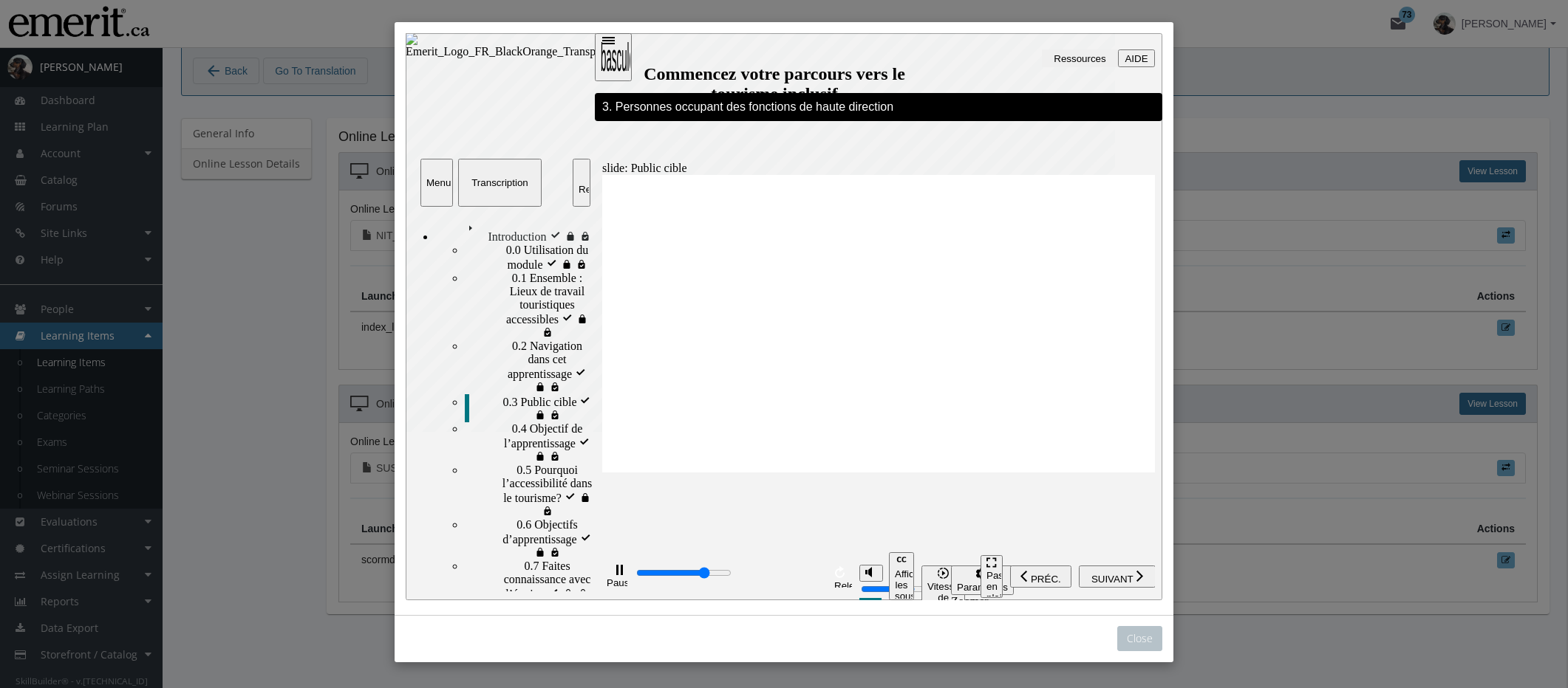
click at [524, 560] on span "0.7 Faites connaissance avec l’équipe" at bounding box center [558, 580] width 69 height 40
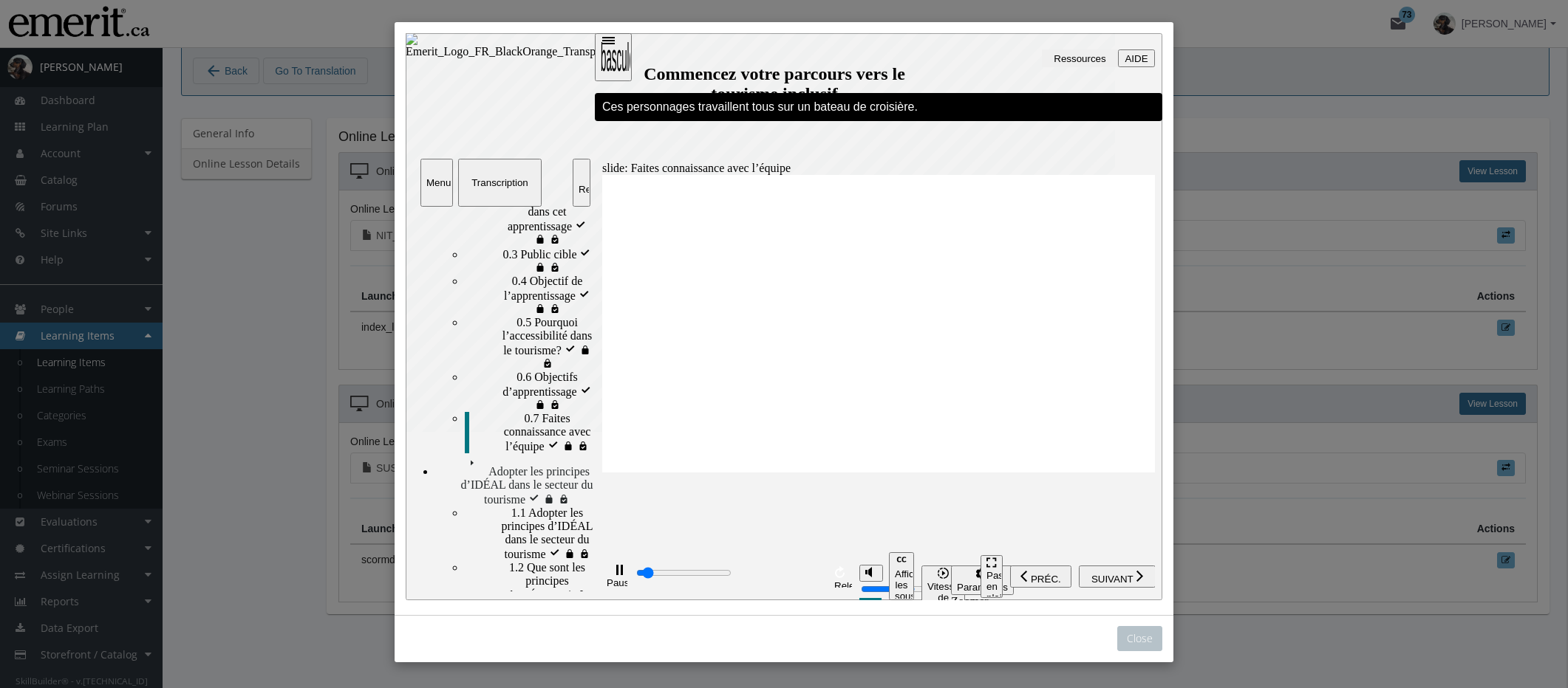
click at [496, 616] on div "1.3 Sympathie, empathie et compassion 1.3 Sympathie, empathie et compassion" at bounding box center [529, 643] width 128 height 55
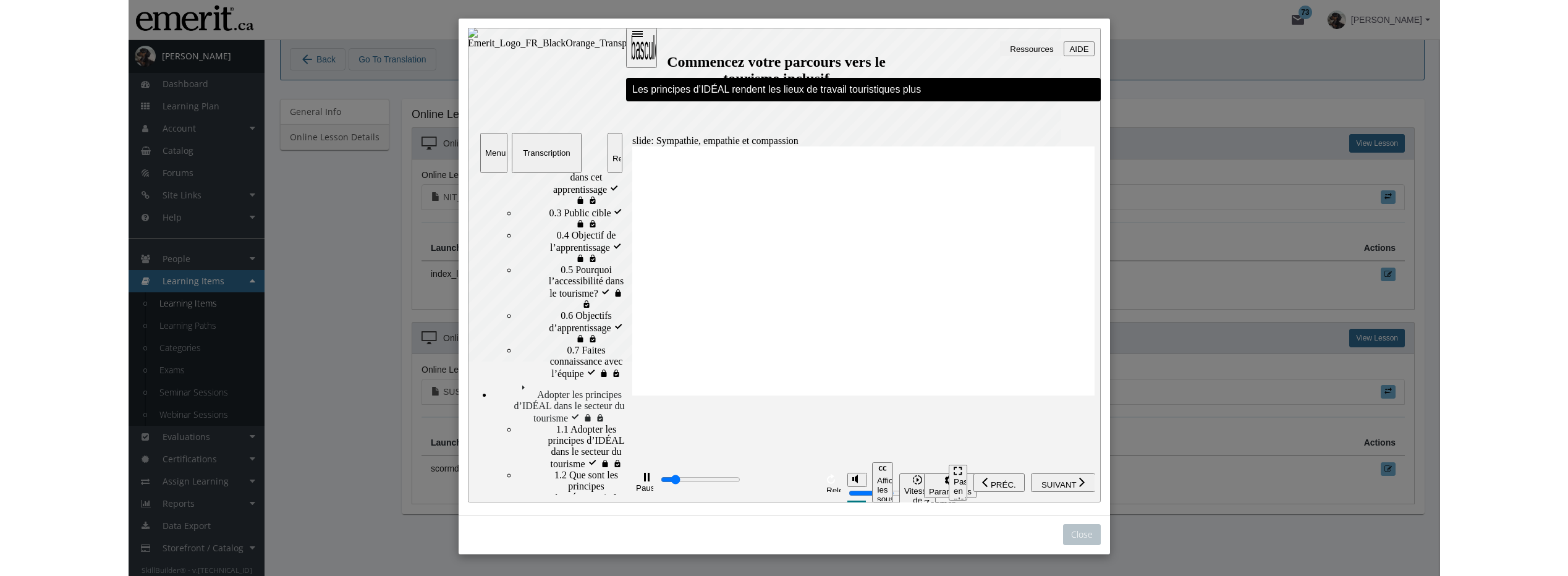
scroll to position [0, 0]
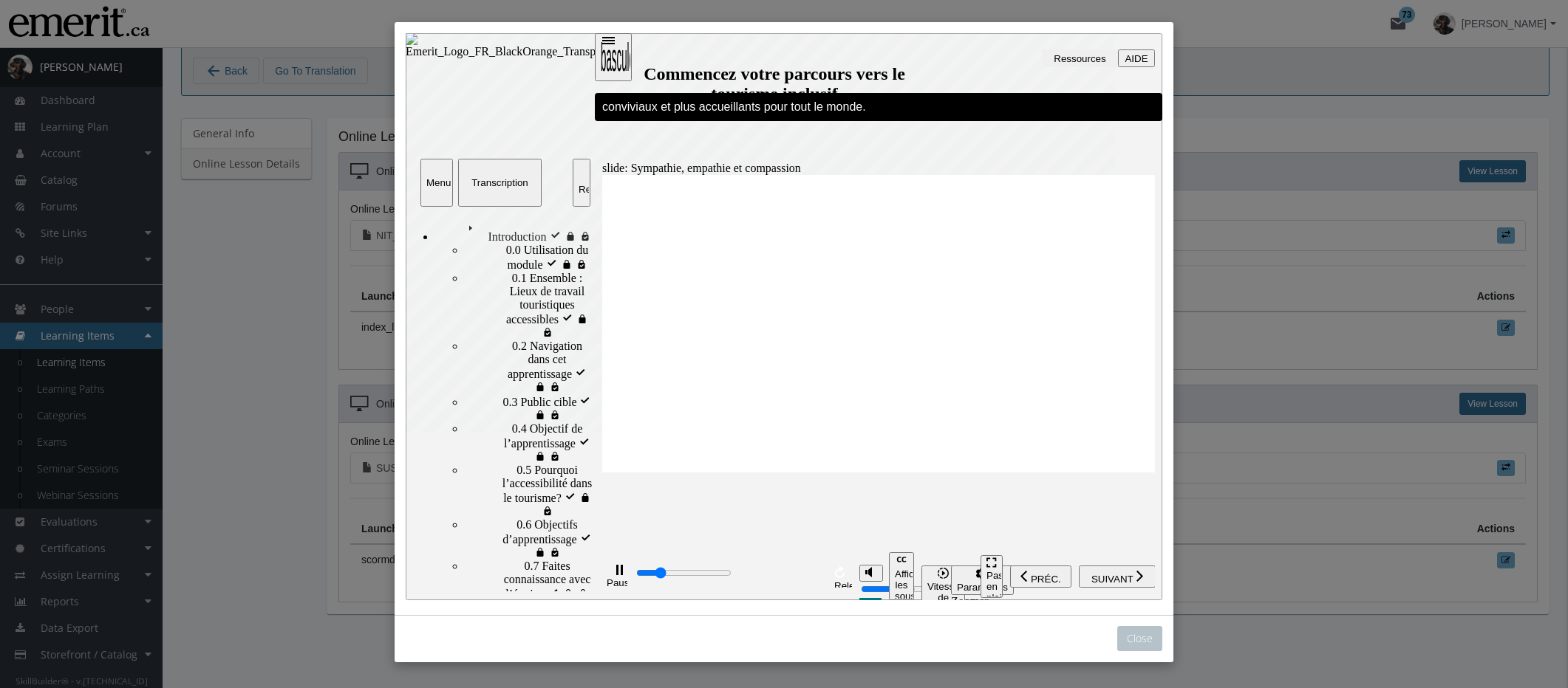
click at [512, 339] on span "0.2 Navigation dans cet apprentissage visité" at bounding box center [552, 366] width 81 height 53
click at [755, 578] on div "playback controls" at bounding box center [728, 574] width 188 height 16
click at [732, 575] on input "progression des diaposotives" at bounding box center [684, 572] width 96 height 12
click at [506, 254] on span "0.0 Utilisation du module visité" at bounding box center [550, 257] width 87 height 26
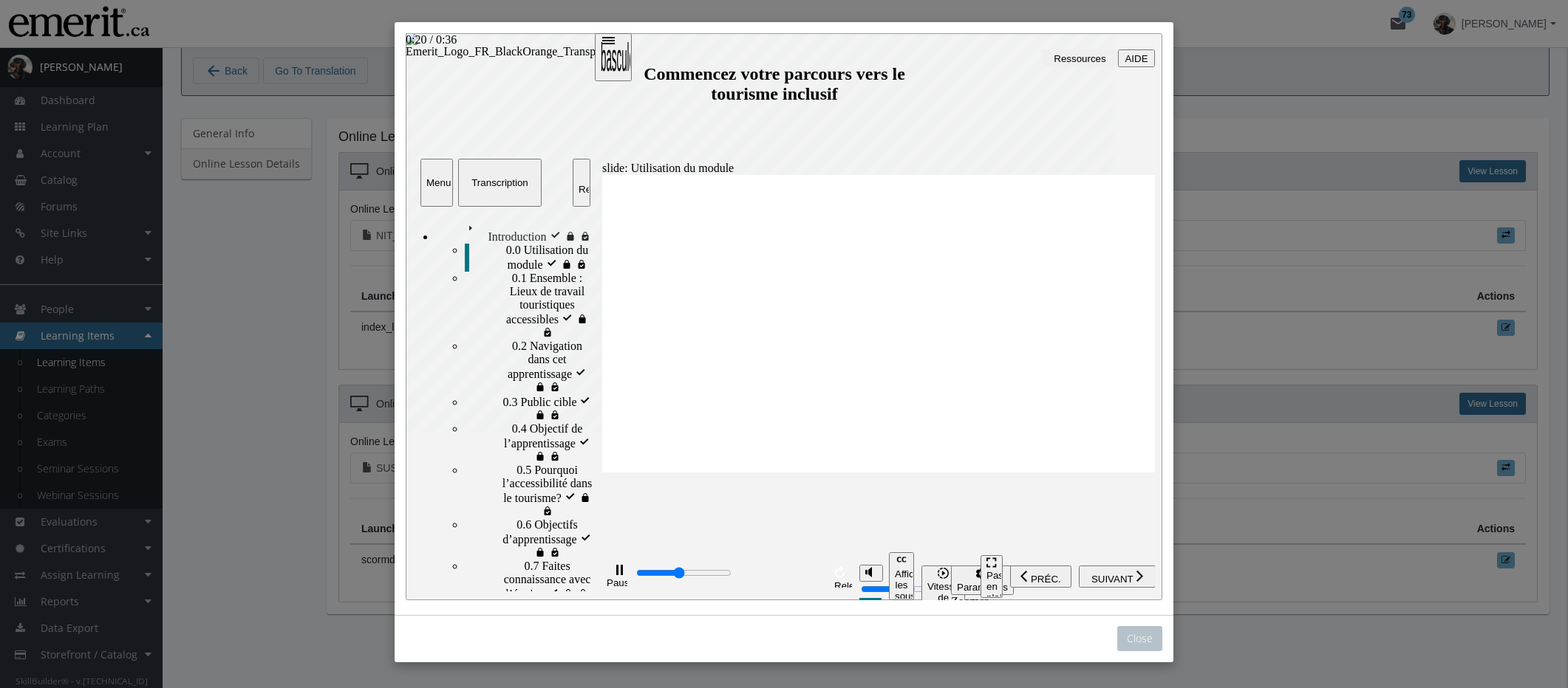
click at [717, 577] on input "progression des diaposotives" at bounding box center [684, 572] width 96 height 12
click at [806, 578] on div "playback controls" at bounding box center [728, 574] width 188 height 16
click at [515, 288] on span "0.1 Ensemble : Lieux de travail touristiques accessibles visité" at bounding box center [552, 298] width 81 height 53
click at [706, 581] on div "playback controls" at bounding box center [728, 574] width 188 height 16
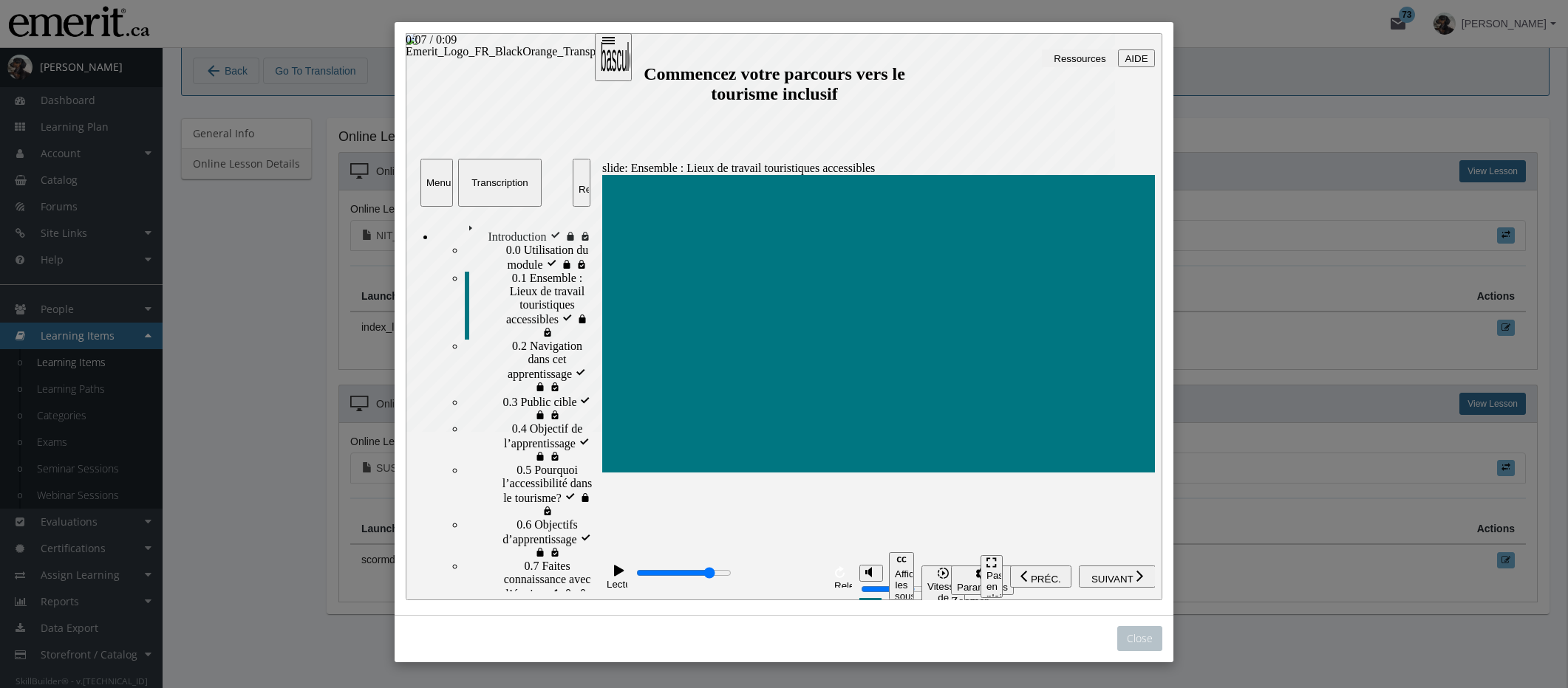
click at [786, 581] on div "playback controls" at bounding box center [728, 574] width 188 height 16
drag, startPoint x: 501, startPoint y: 323, endPoint x: 743, endPoint y: 569, distance: 345.1
click at [512, 339] on span "0.2 Navigation dans cet apprentissage visité" at bounding box center [552, 366] width 81 height 53
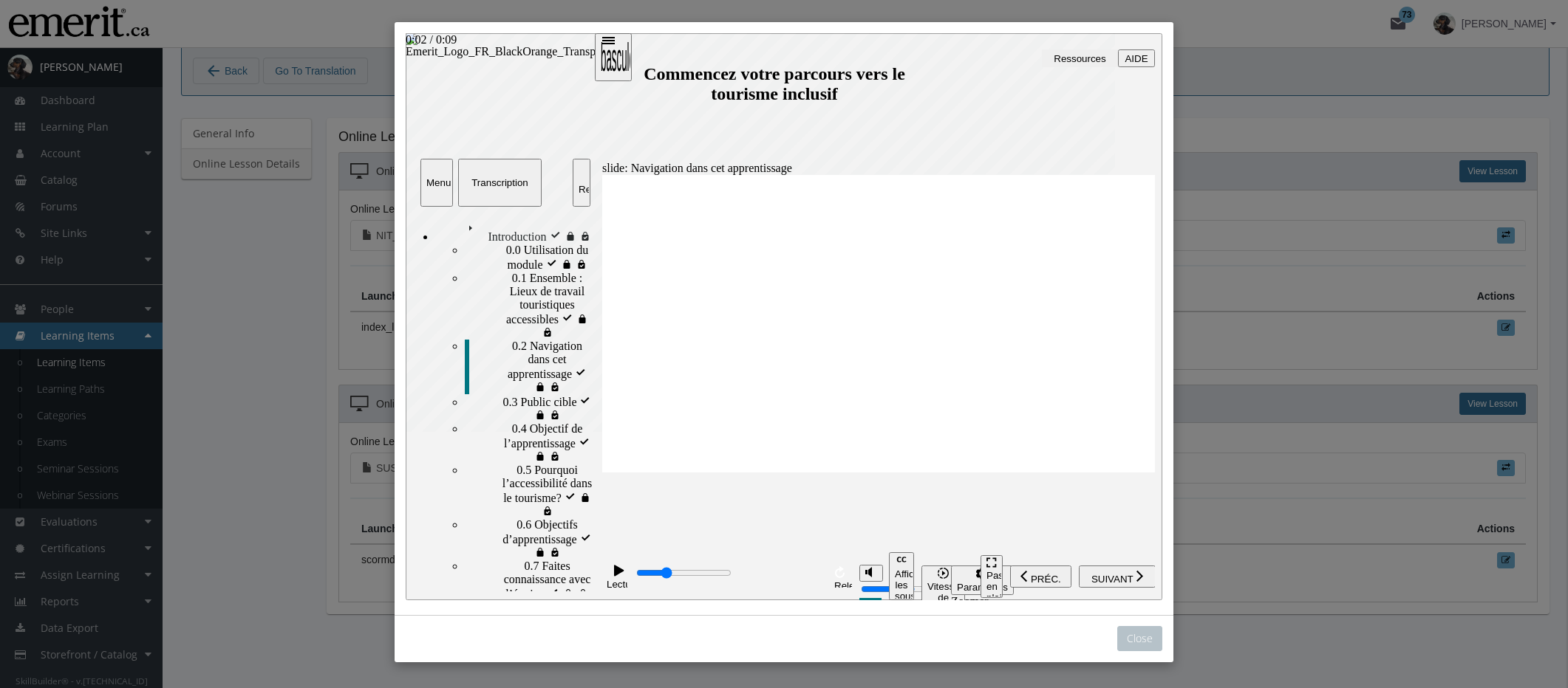
click at [689, 572] on div "playback controls" at bounding box center [728, 574] width 188 height 16
click at [776, 574] on div "playback controls" at bounding box center [728, 574] width 188 height 16
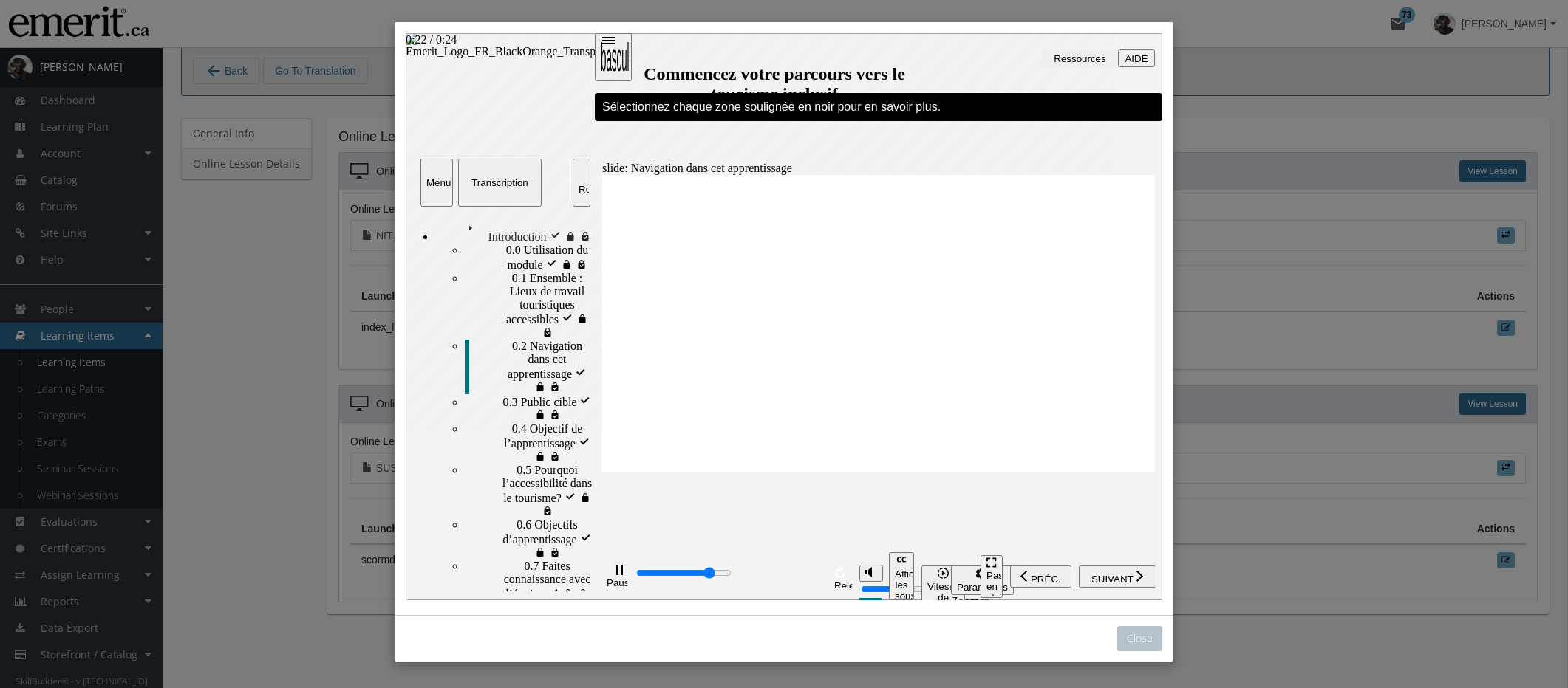
click at [801, 573] on div "playback controls" at bounding box center [728, 574] width 188 height 16
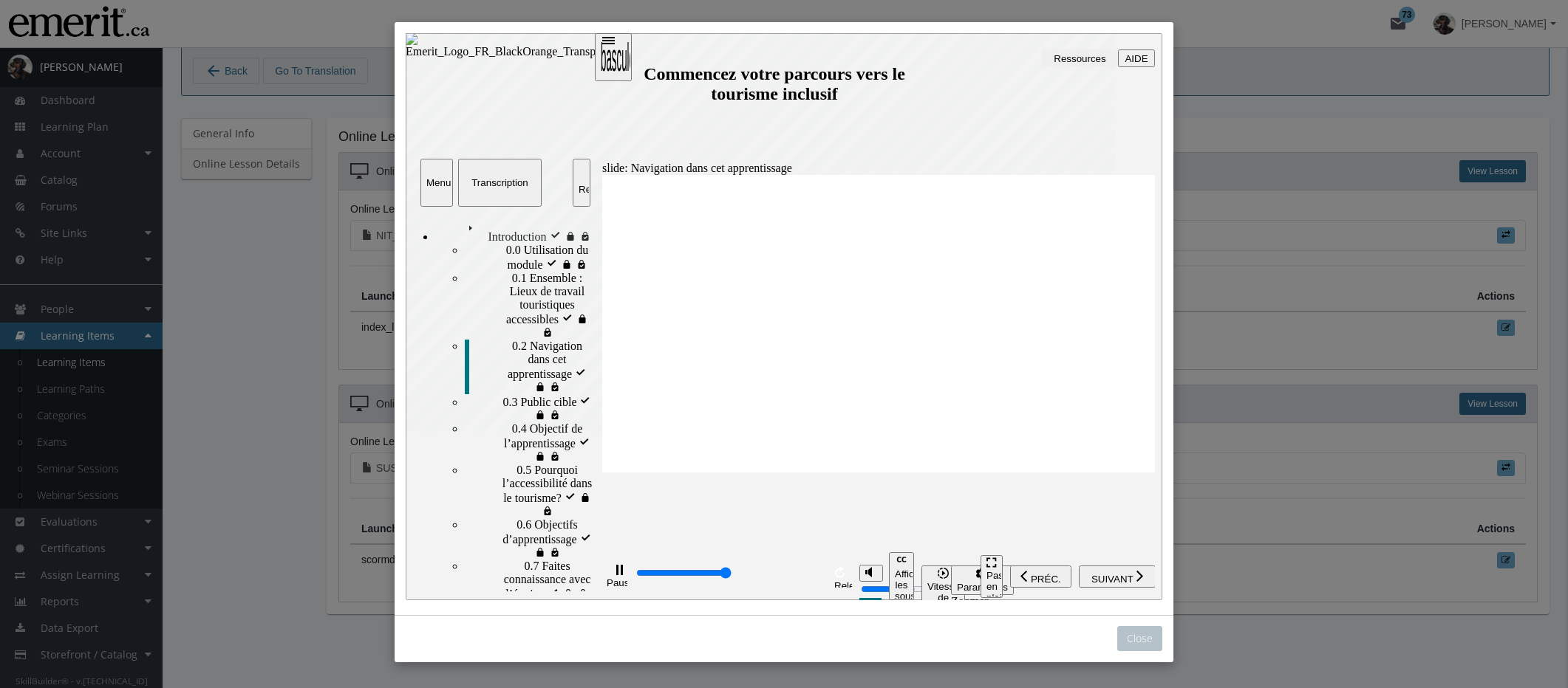
type input "24800"
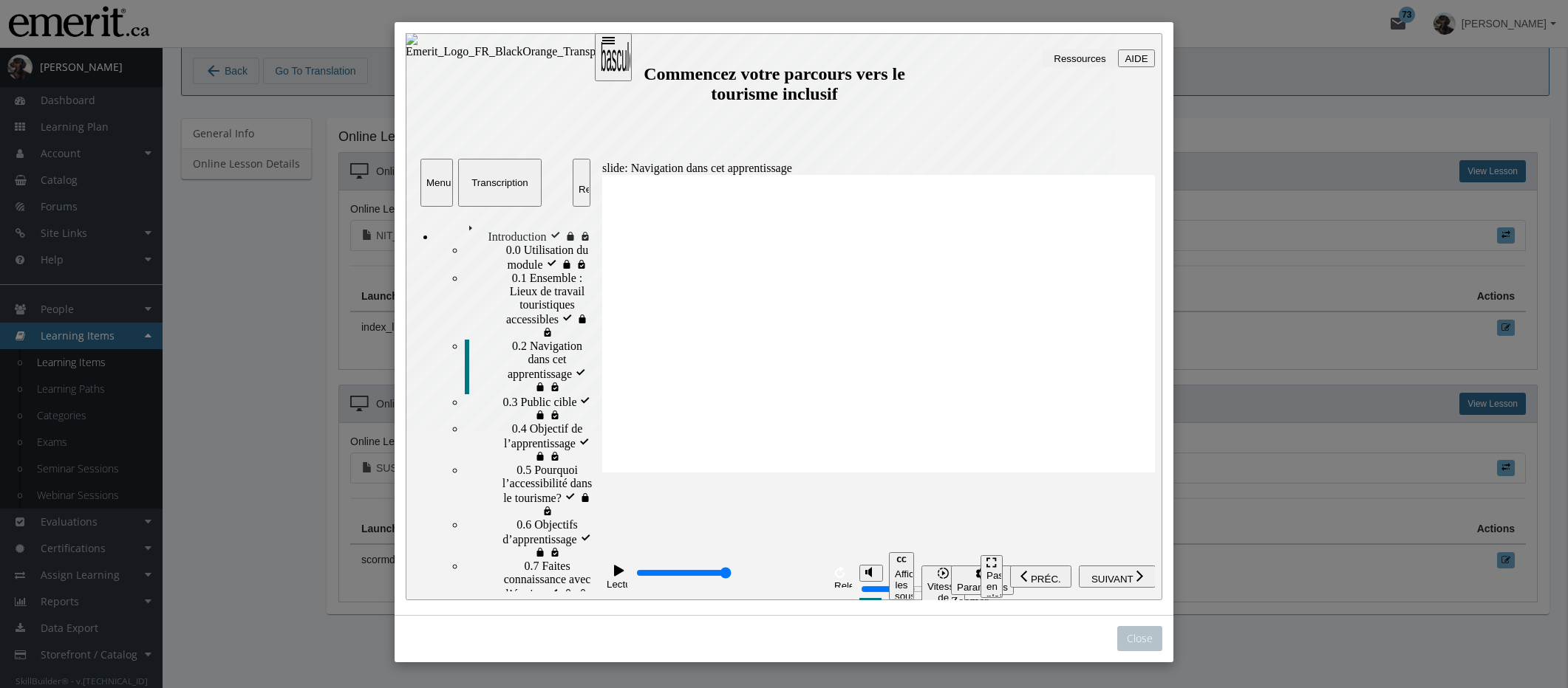
click at [1230, 567] on div "Close" at bounding box center [784, 344] width 1568 height 688
